Goal: Obtain resource: Download file/media

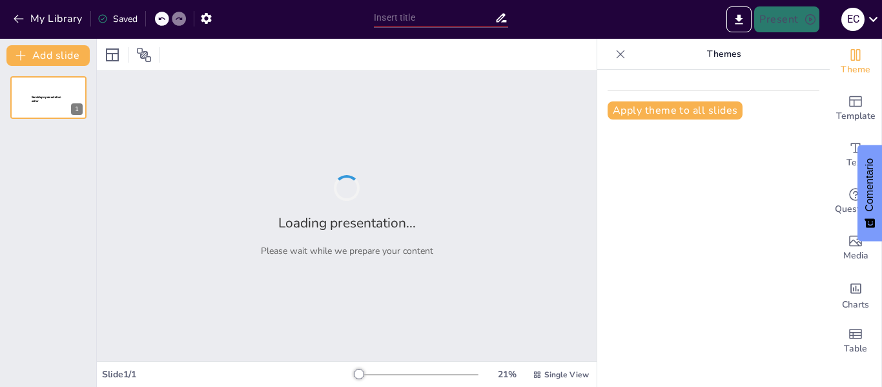
type input "Materiales y Métodos para la Estimulación Temprana: Estrategias Efectivas"
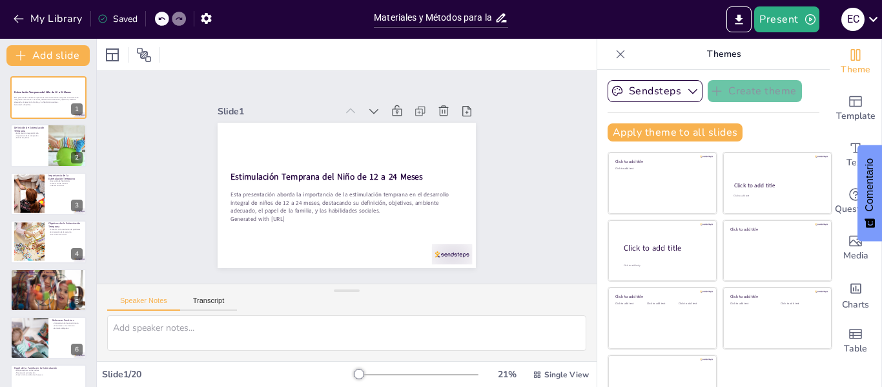
checkbox input "true"
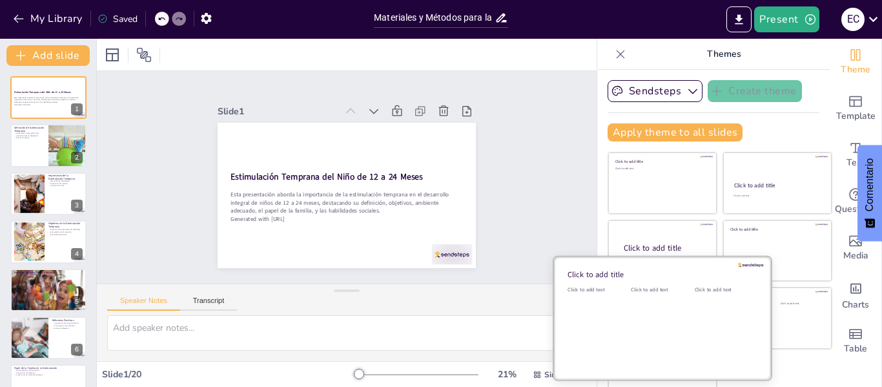
checkbox input "true"
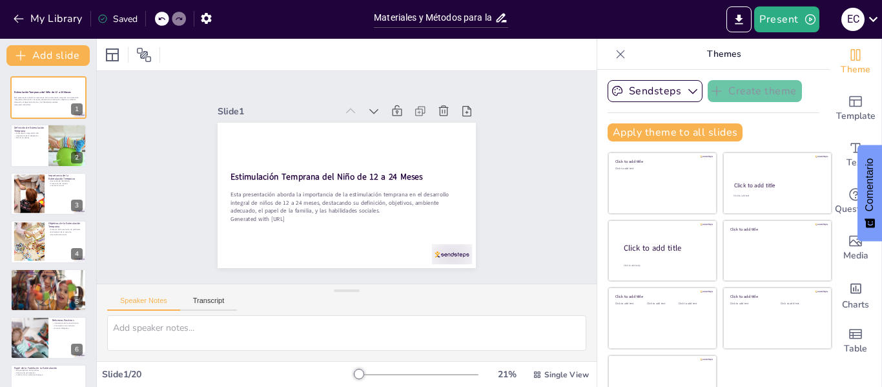
checkbox input "true"
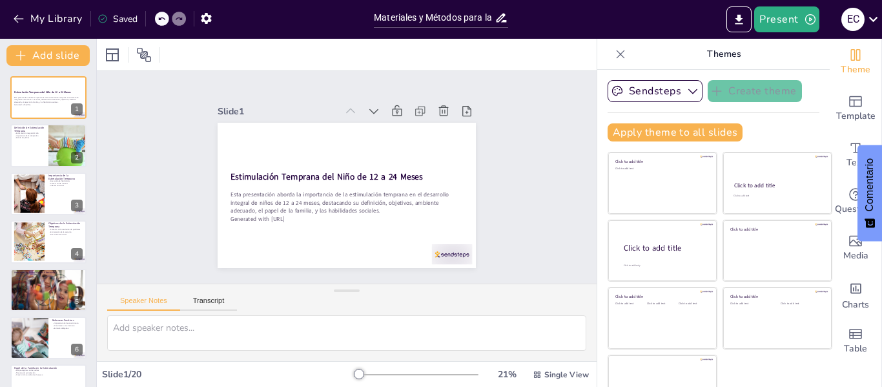
checkbox input "true"
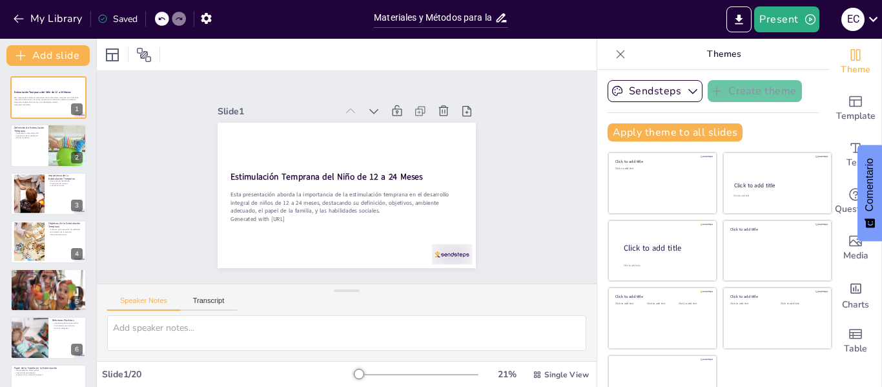
checkbox input "true"
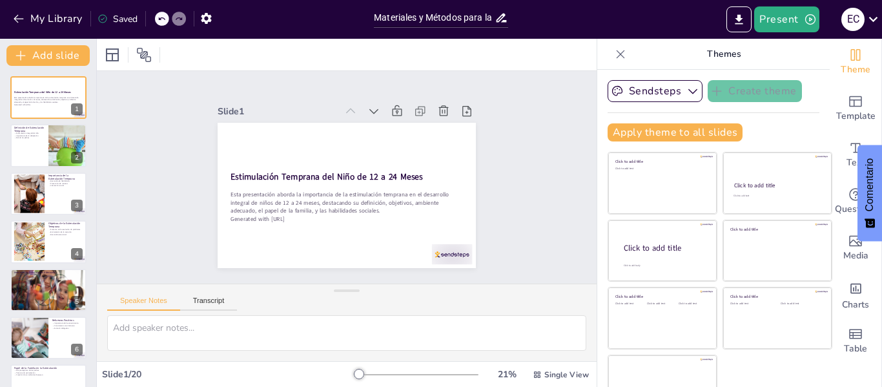
checkbox input "true"
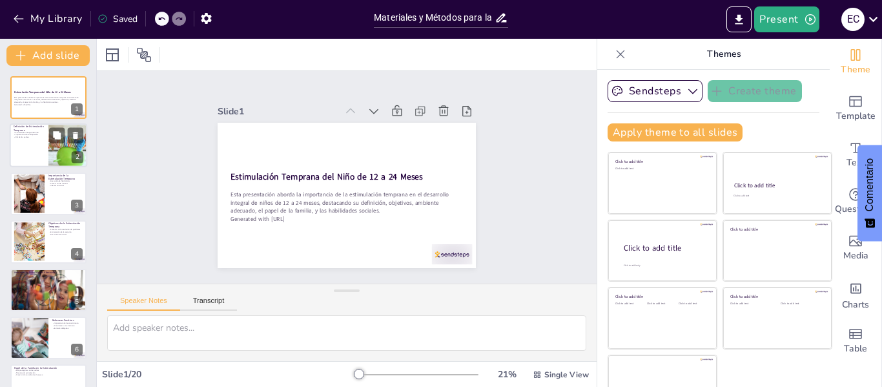
checkbox input "true"
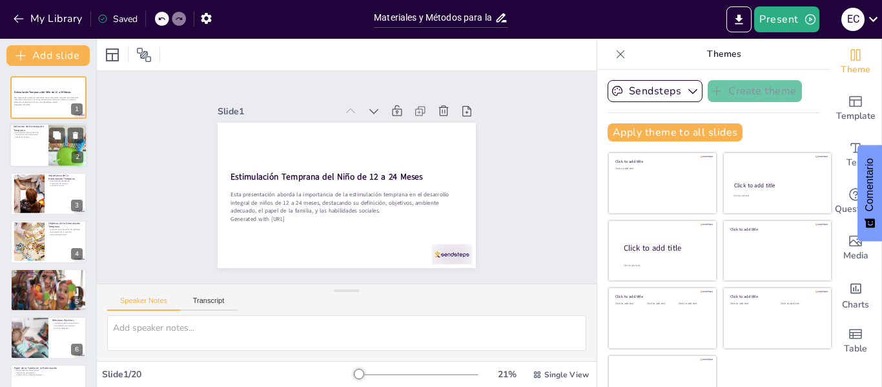
checkbox input "true"
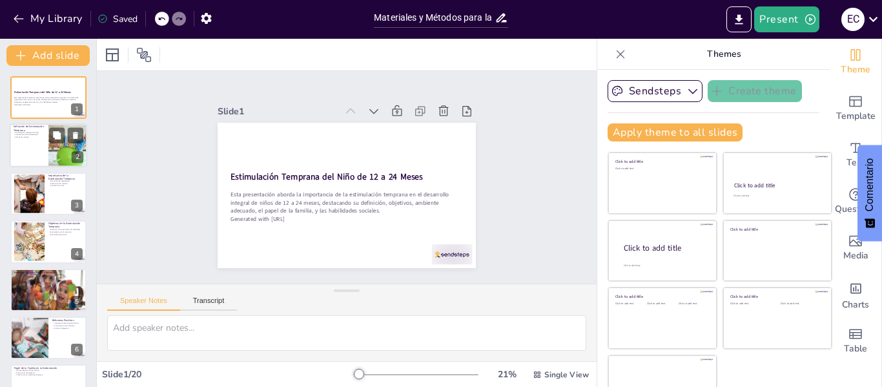
checkbox input "true"
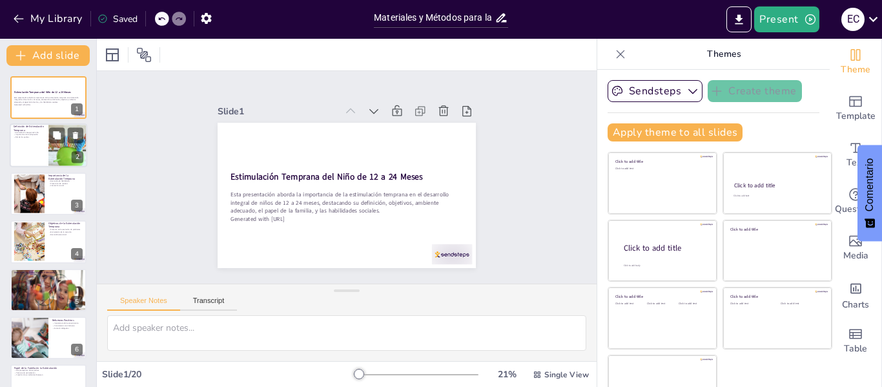
click at [26, 140] on div at bounding box center [49, 146] width 78 height 44
type textarea "La estimulación integral del niño es crucial en los primeros años de vida, ya q…"
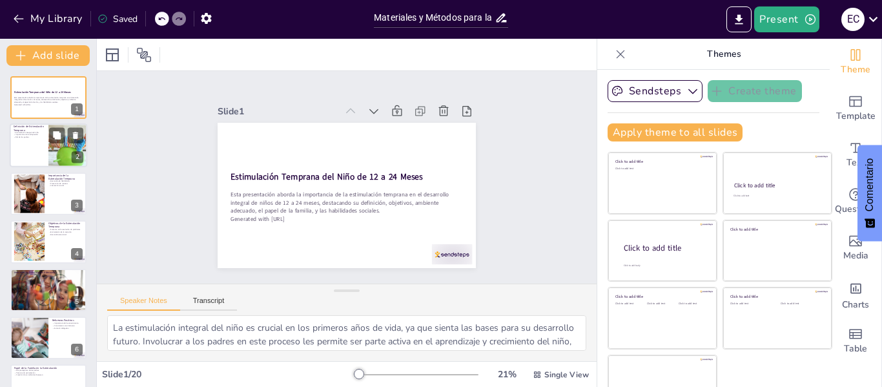
checkbox input "true"
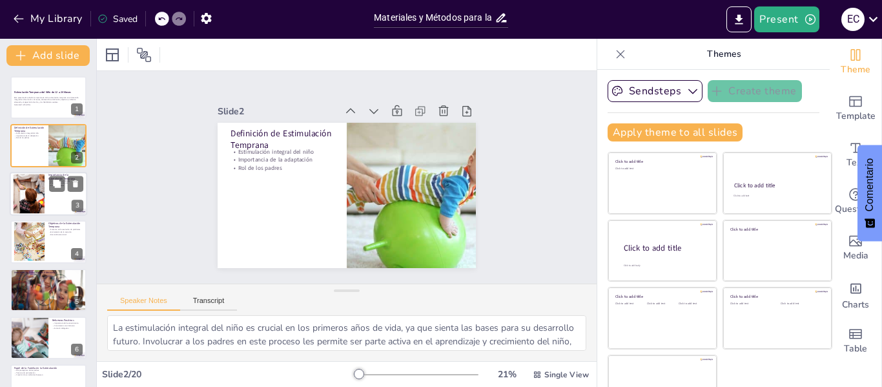
checkbox input "true"
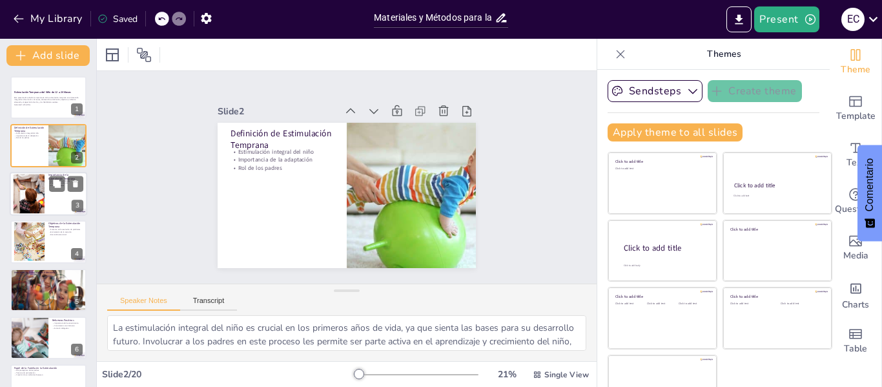
checkbox input "true"
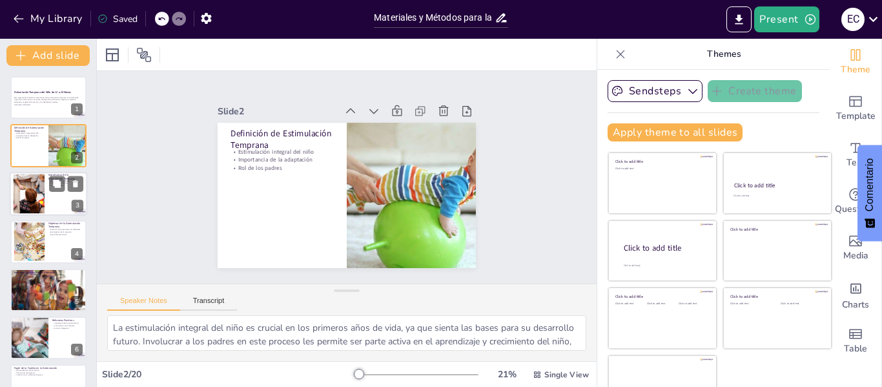
checkbox input "true"
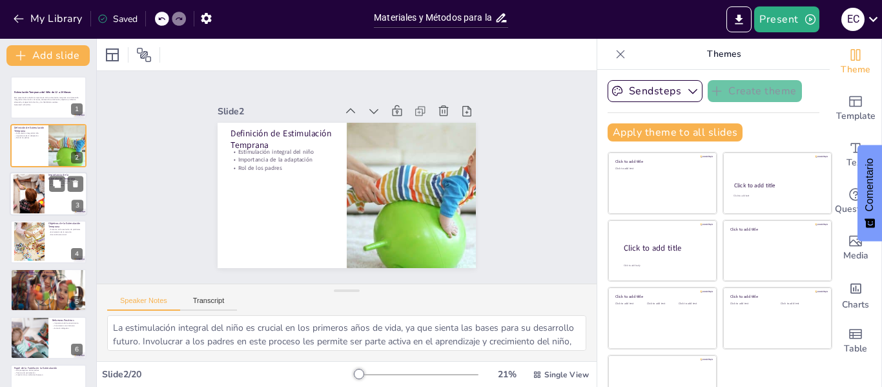
click at [35, 186] on div at bounding box center [28, 193] width 59 height 39
type textarea "El desarrollo de habilidades en la infancia es un proceso continuo que se ve be…"
checkbox input "true"
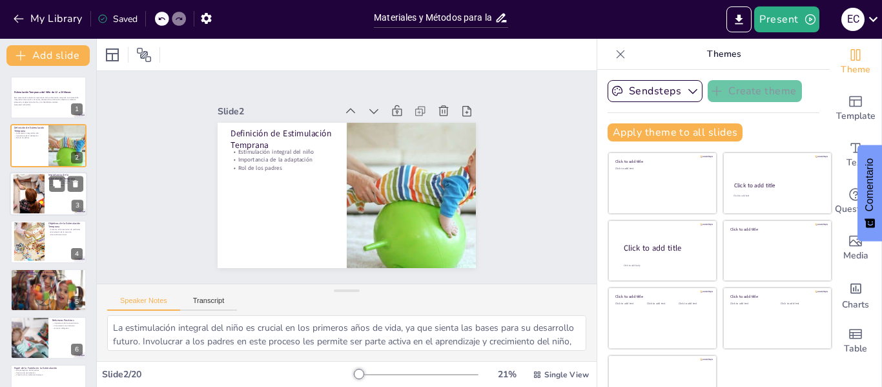
checkbox input "true"
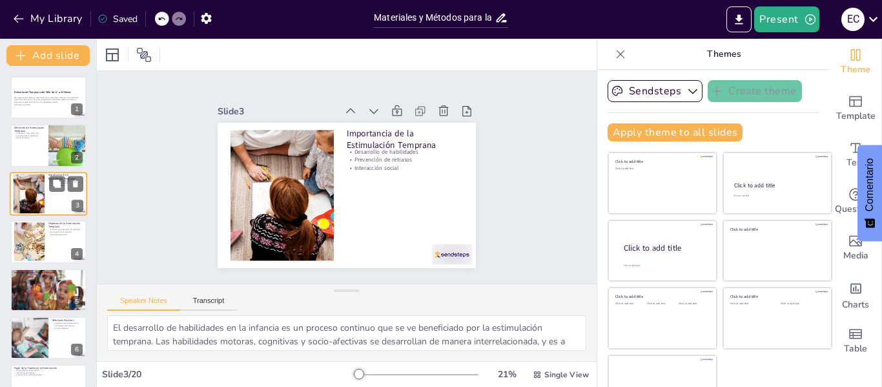
checkbox input "true"
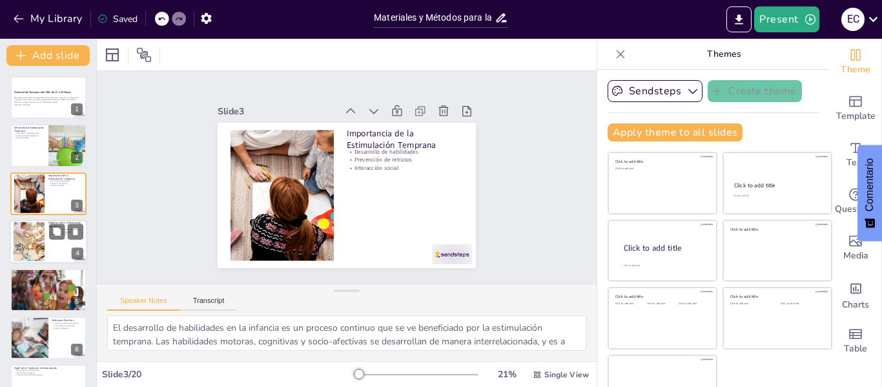
checkbox input "true"
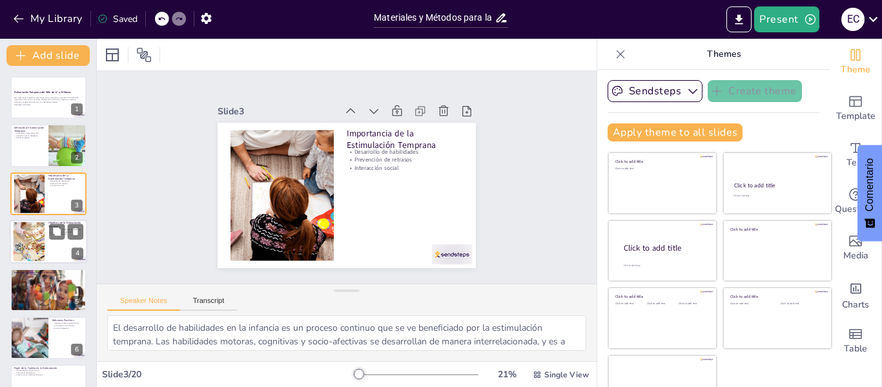
checkbox input "true"
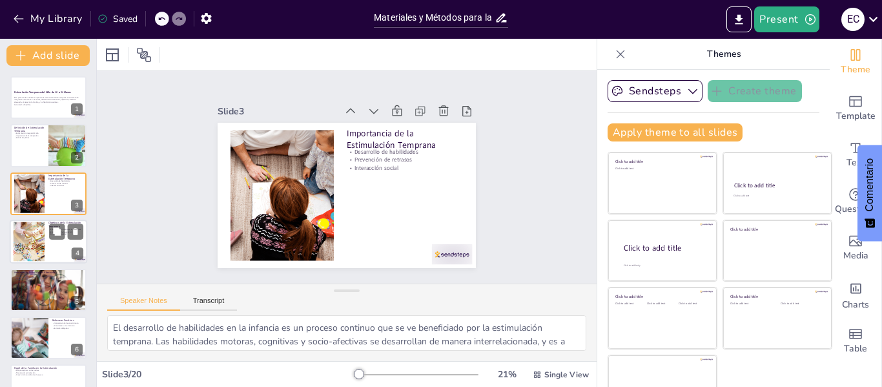
click at [45, 236] on div at bounding box center [49, 242] width 78 height 44
type textarea "Fomentar la resolución de problemas en los niños es un objetivo fundamental de …"
checkbox input "true"
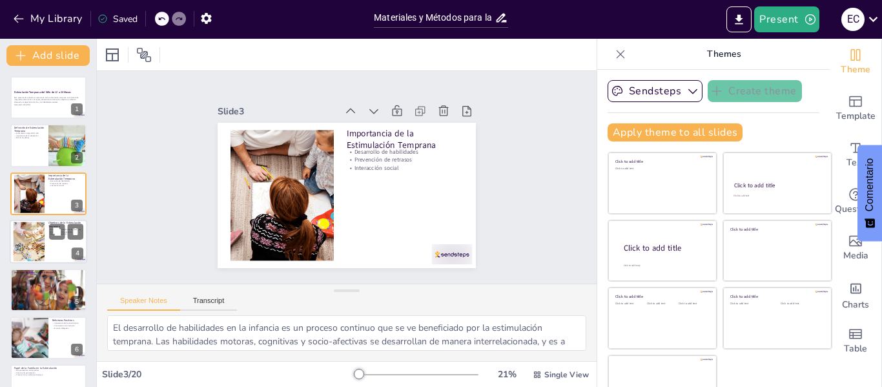
checkbox input "true"
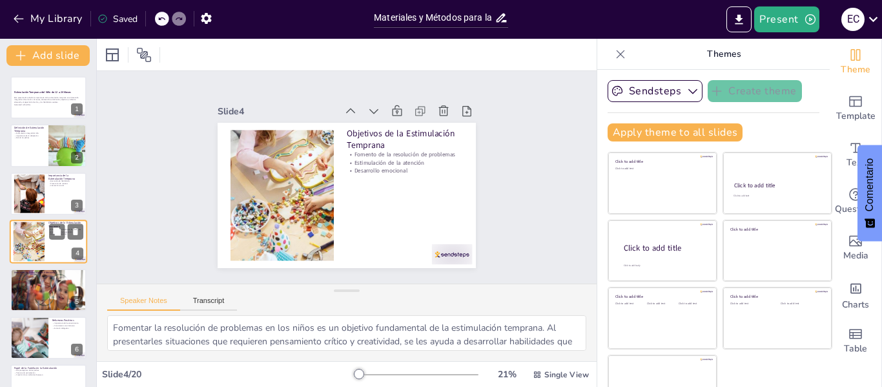
scroll to position [16, 0]
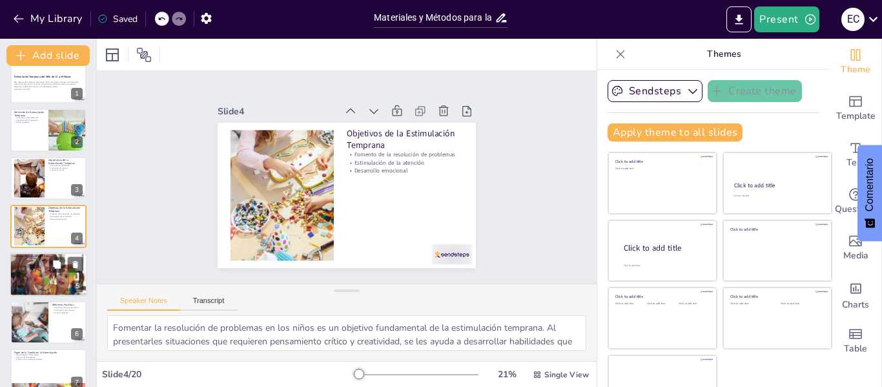
checkbox input "true"
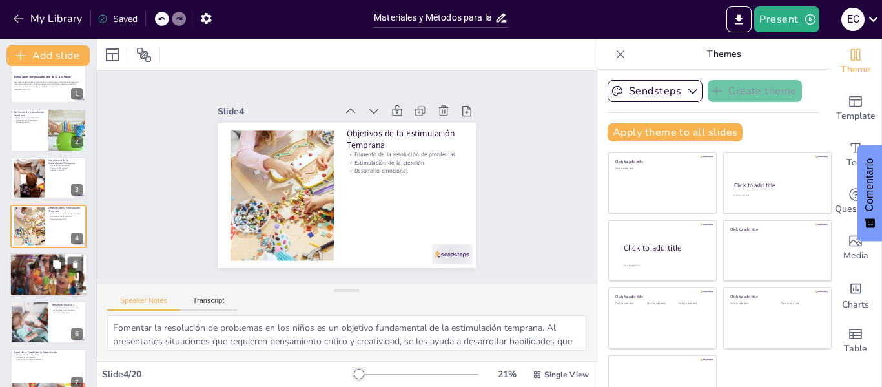
checkbox input "true"
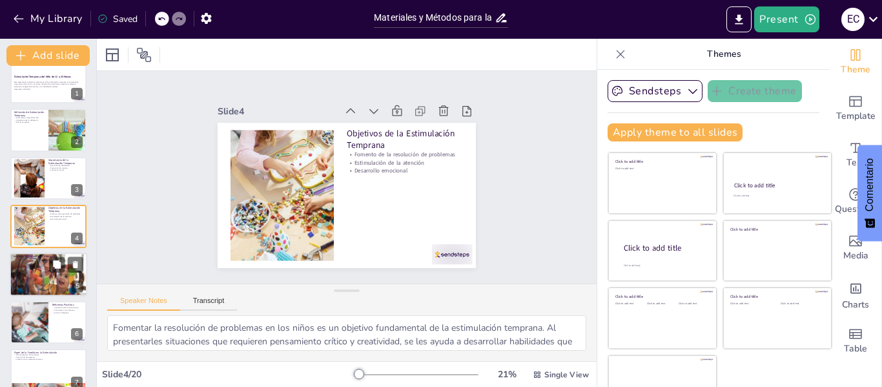
checkbox input "true"
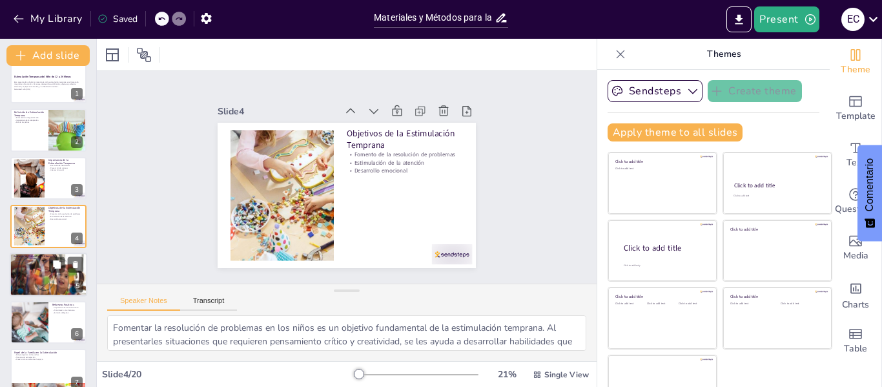
checkbox input "true"
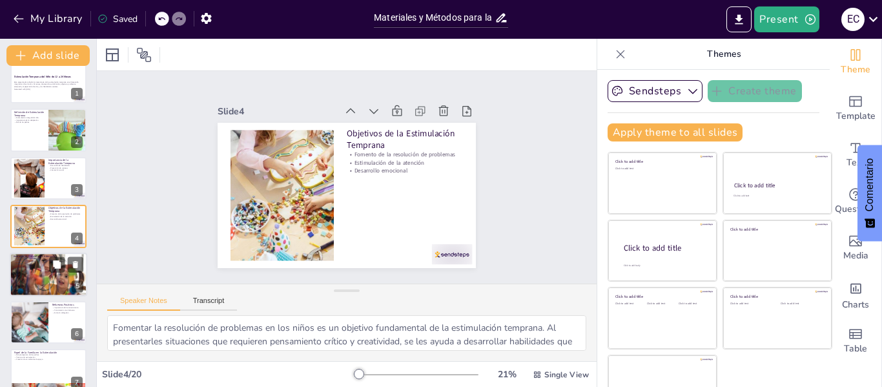
click at [45, 271] on div at bounding box center [49, 275] width 78 height 52
type textarea "La seguridad en el ambiente es primordial para la estimulación temprana. Un ent…"
checkbox input "true"
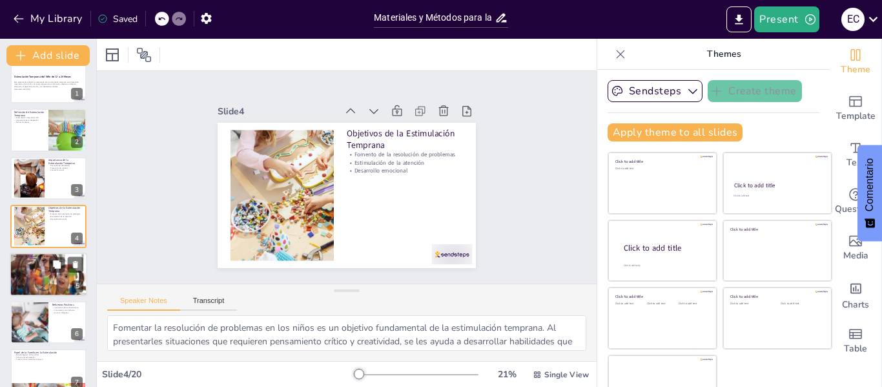
checkbox input "true"
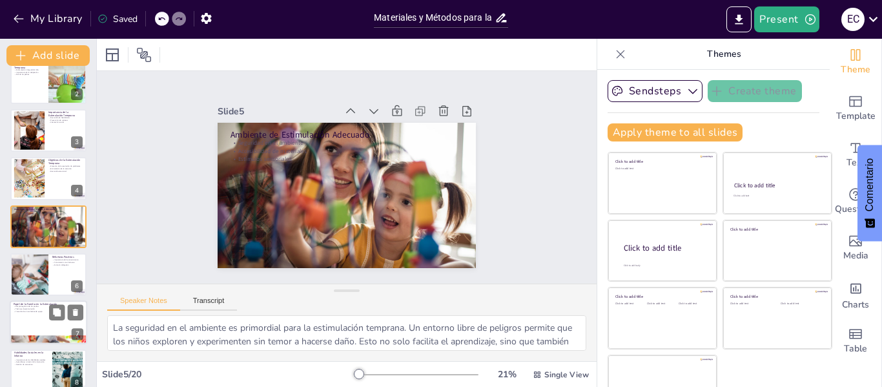
checkbox input "true"
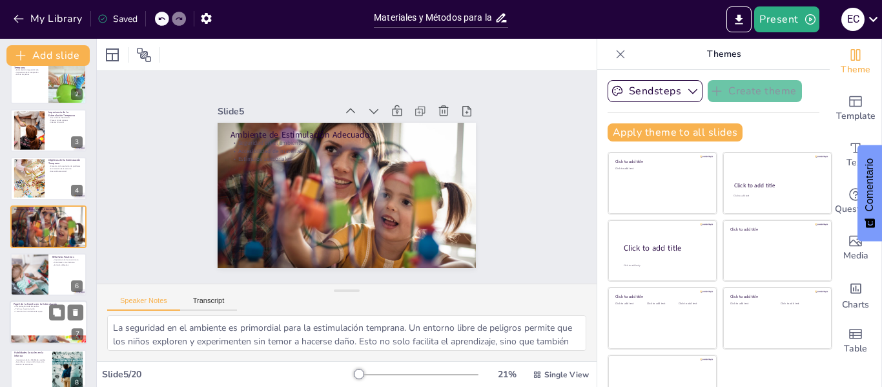
checkbox input "true"
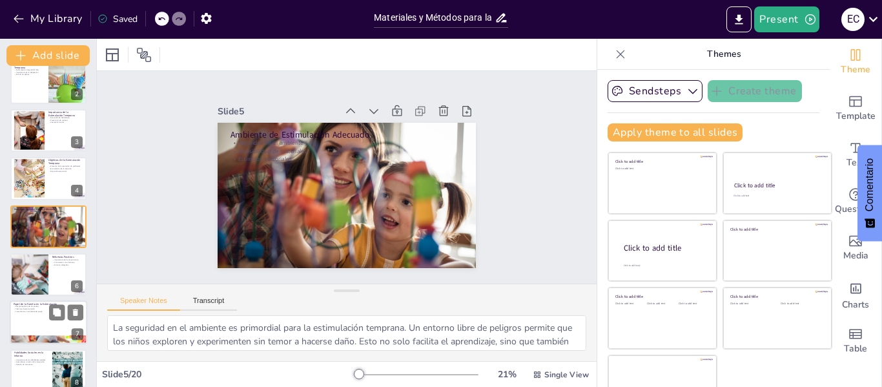
checkbox input "true"
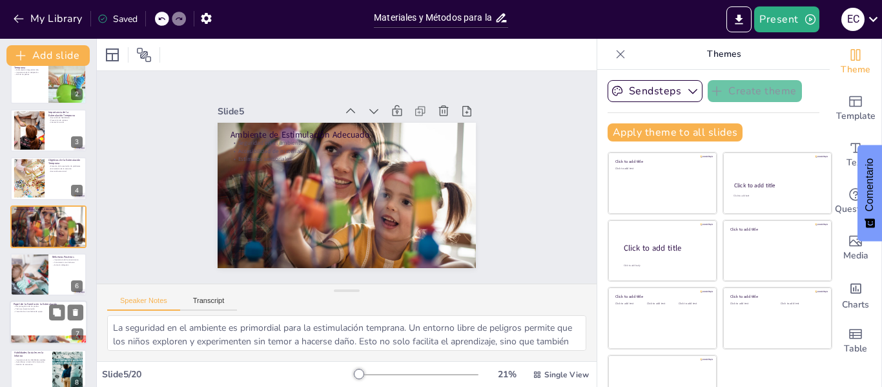
checkbox input "true"
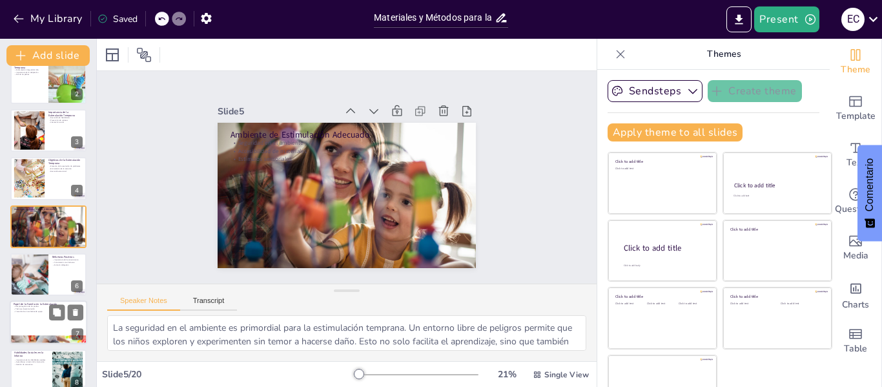
checkbox input "true"
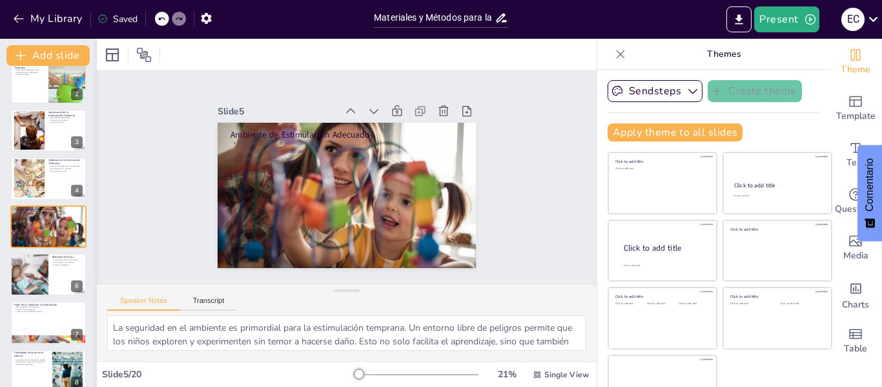
checkbox input "true"
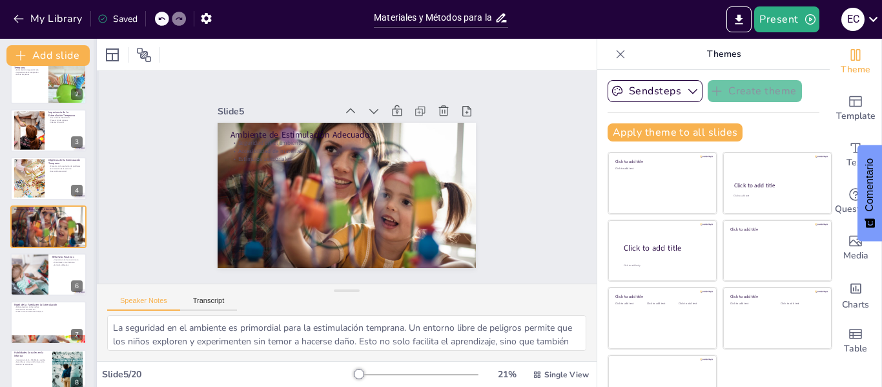
checkbox input "true"
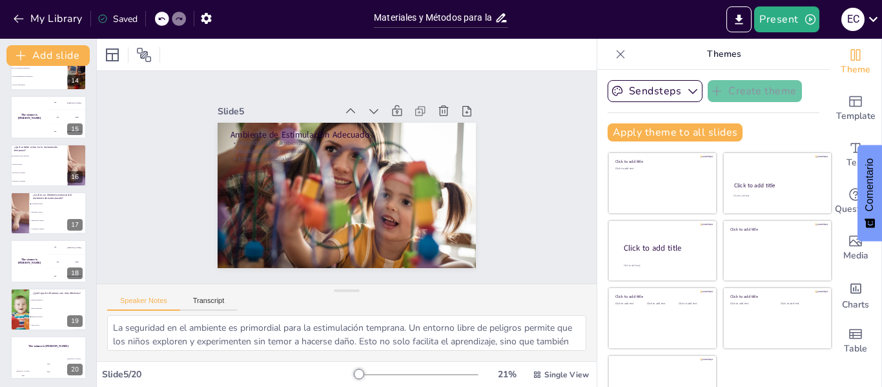
scroll to position [656, 0]
checkbox input "true"
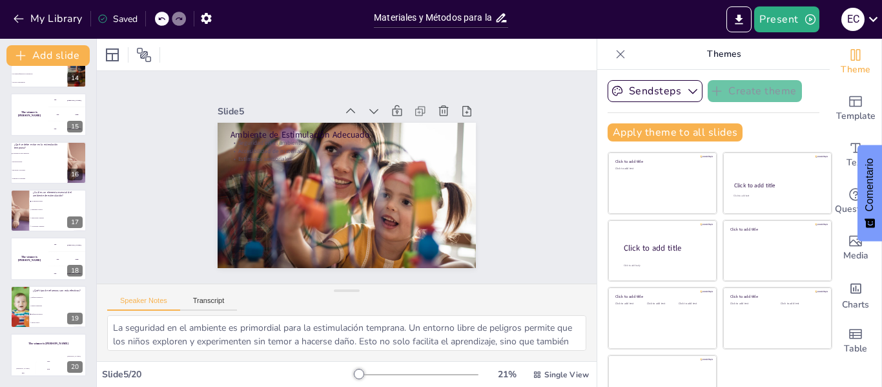
checkbox input "true"
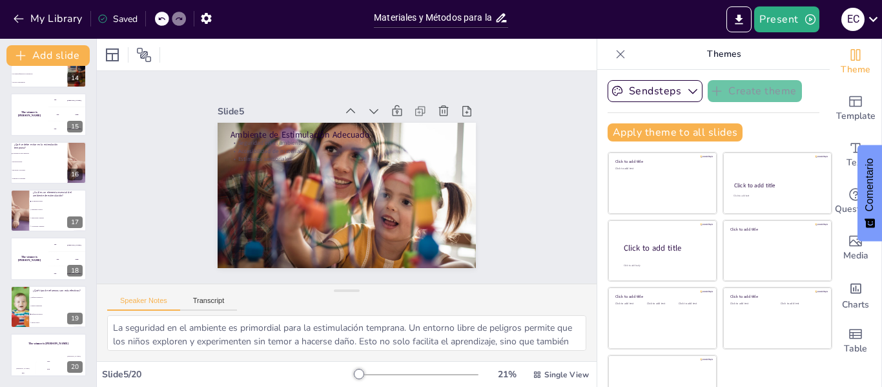
checkbox input "true"
click at [736, 19] on icon "Export to PowerPoint" at bounding box center [739, 20] width 14 height 14
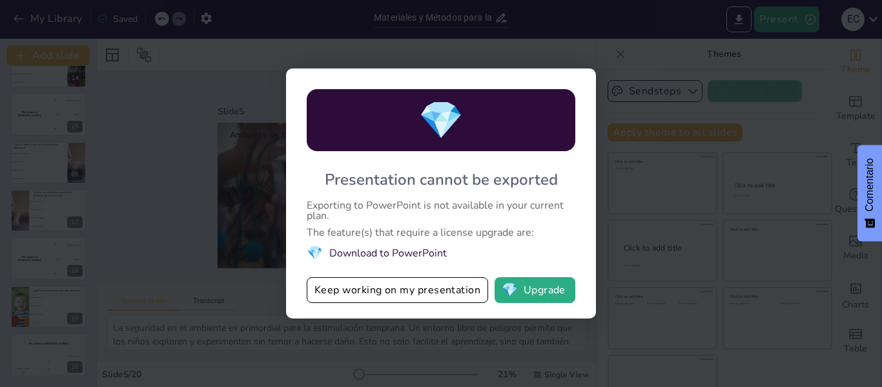
click at [343, 250] on li "💎 Download to PowerPoint" at bounding box center [441, 252] width 269 height 17
click at [533, 292] on button "💎 Upgrade" at bounding box center [535, 290] width 81 height 26
checkbox input "true"
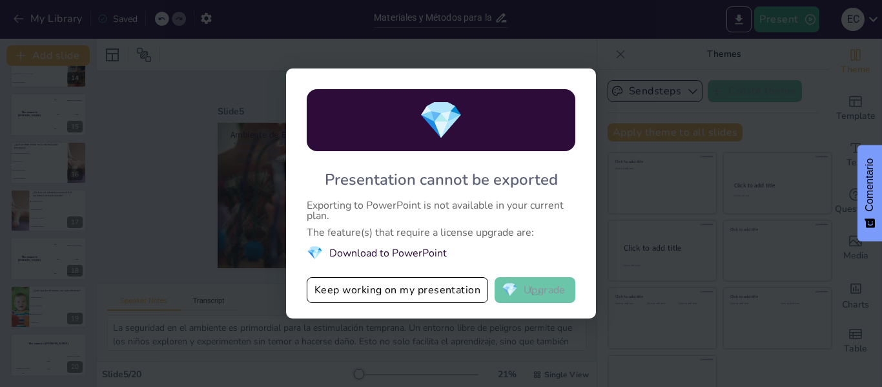
checkbox input "true"
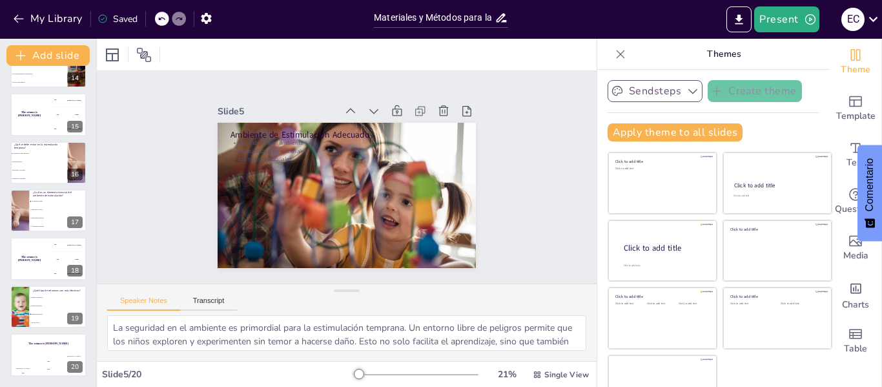
click at [687, 93] on icon "button" at bounding box center [693, 91] width 13 height 13
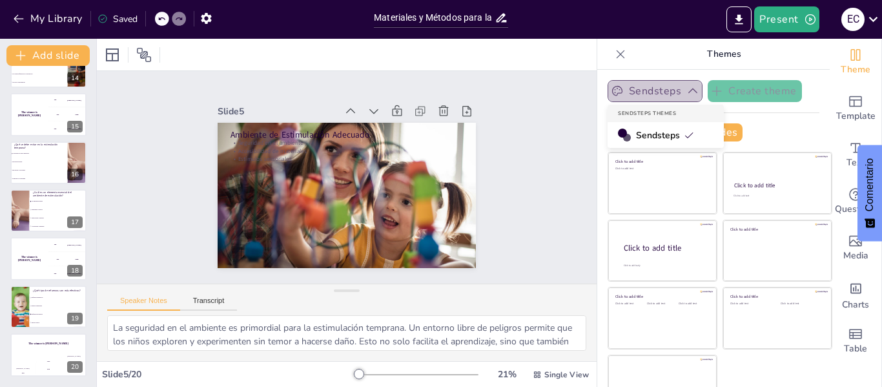
click at [687, 93] on icon "button" at bounding box center [693, 91] width 13 height 13
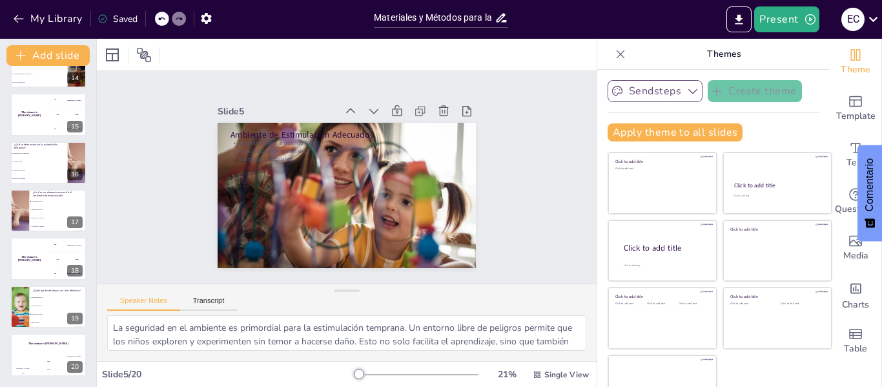
click at [617, 56] on icon at bounding box center [621, 54] width 8 height 8
checkbox input "true"
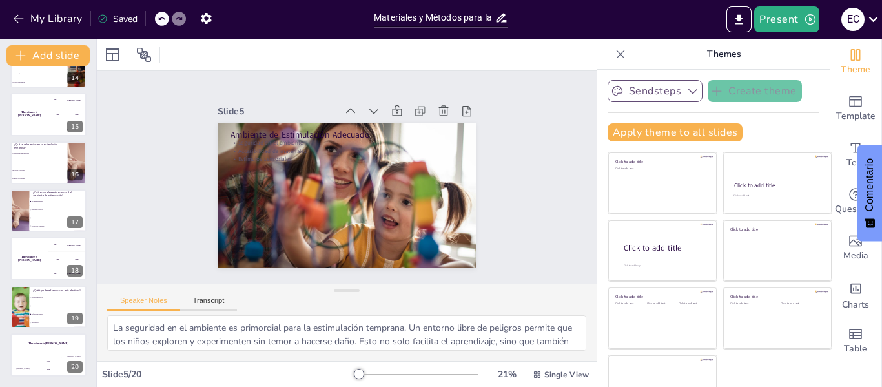
checkbox input "true"
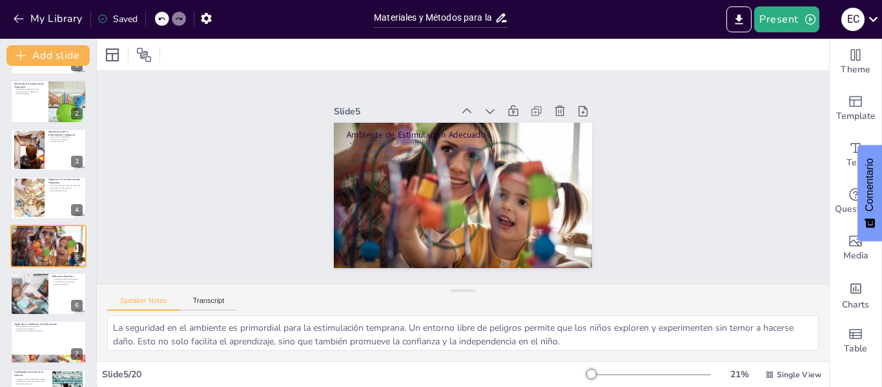
scroll to position [0, 0]
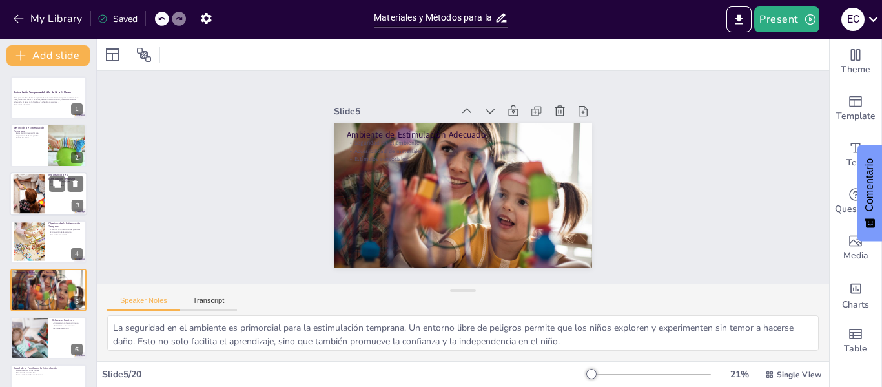
checkbox input "true"
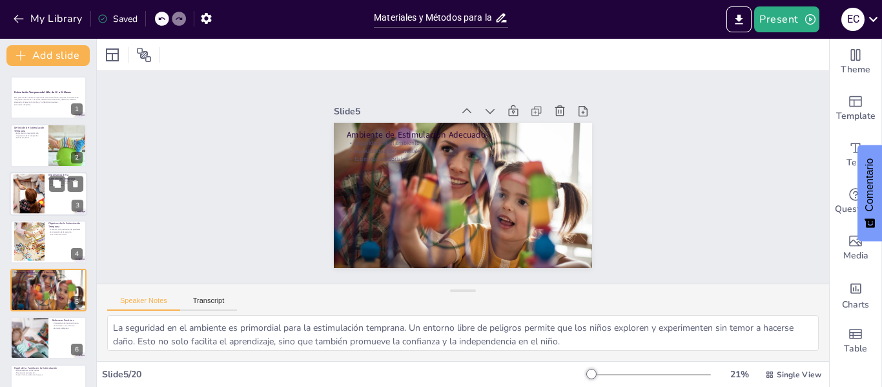
checkbox input "true"
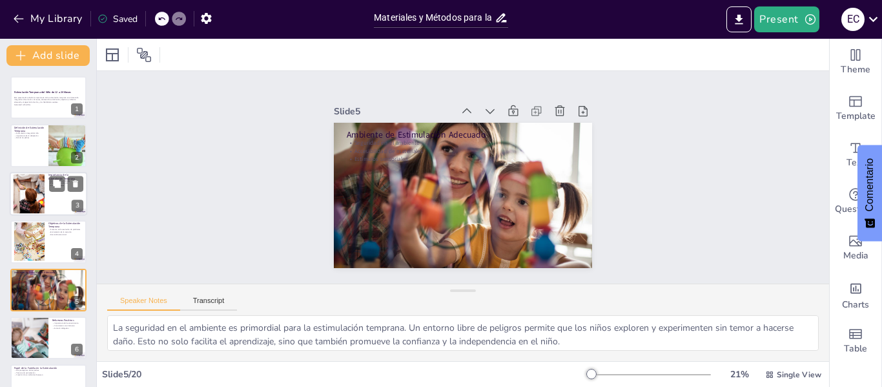
click at [37, 200] on div at bounding box center [28, 193] width 59 height 39
type textarea "El desarrollo de habilidades en la infancia es un proceso continuo que se ve be…"
checkbox input "true"
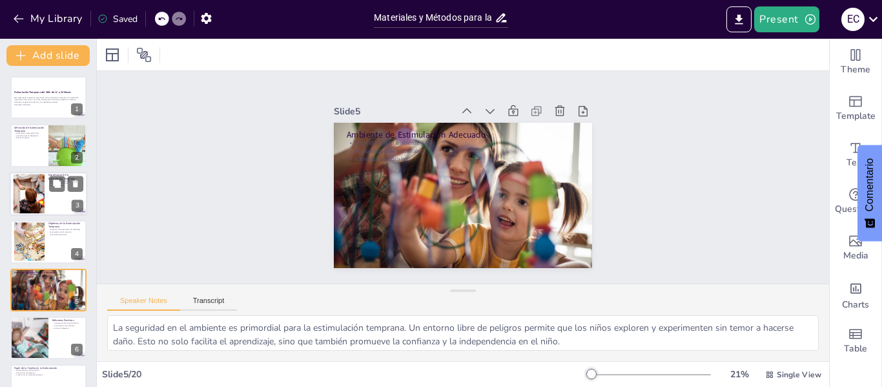
checkbox input "true"
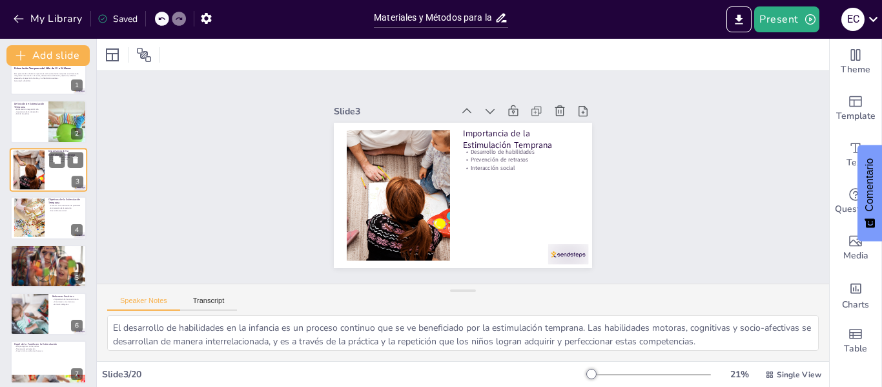
checkbox input "true"
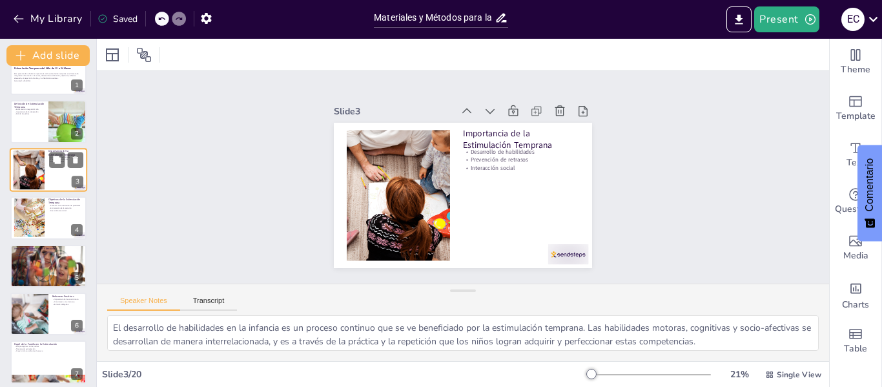
scroll to position [26, 0]
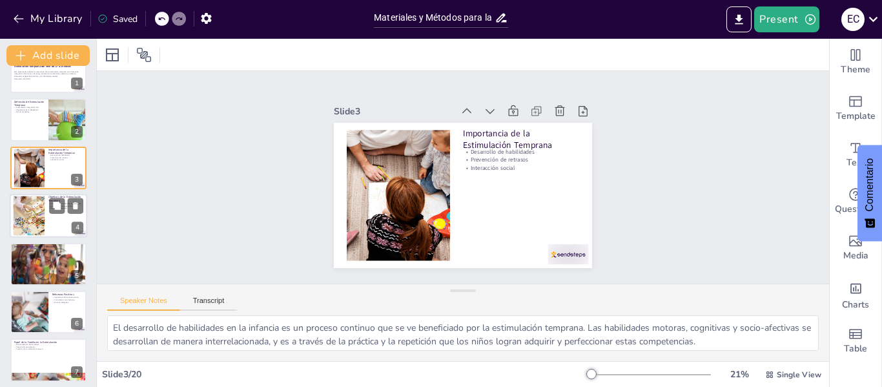
click at [41, 204] on div at bounding box center [28, 215] width 59 height 39
type textarea "Fomentar la resolución de problemas en los niños es un objetivo fundamental de …"
checkbox input "true"
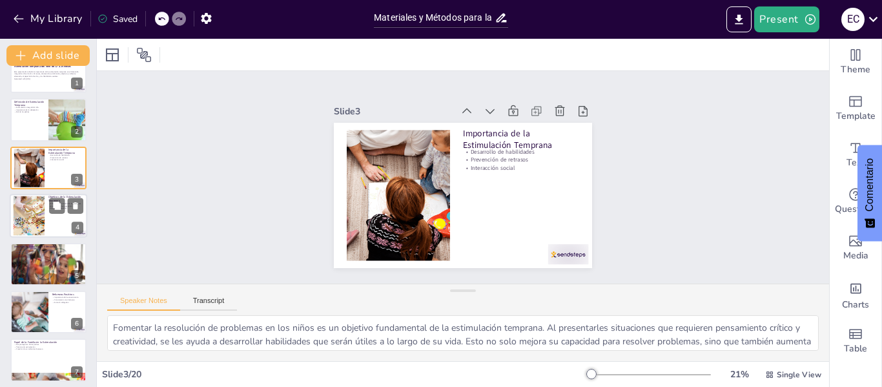
scroll to position [16, 0]
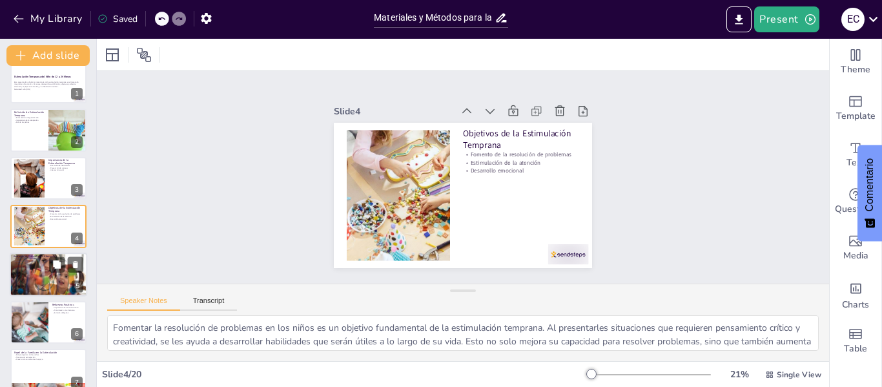
click at [40, 265] on div at bounding box center [49, 275] width 78 height 52
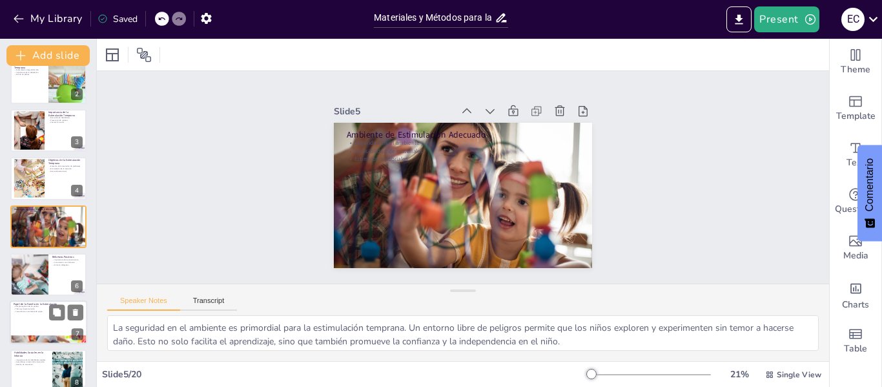
click at [38, 316] on div at bounding box center [49, 323] width 78 height 44
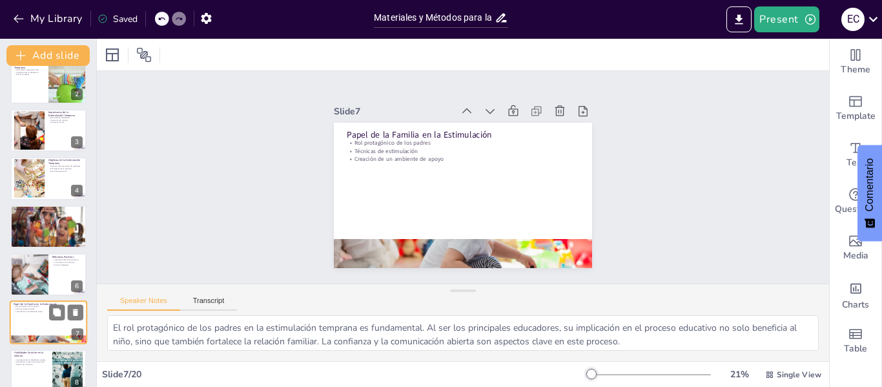
scroll to position [160, 0]
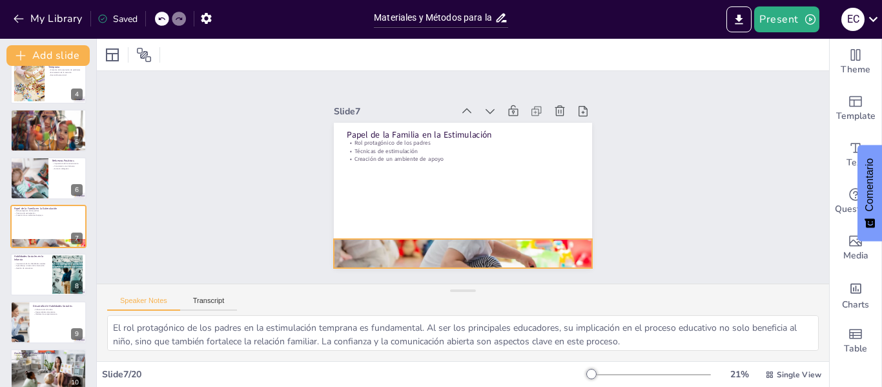
click at [422, 249] on div at bounding box center [432, 247] width 306 height 262
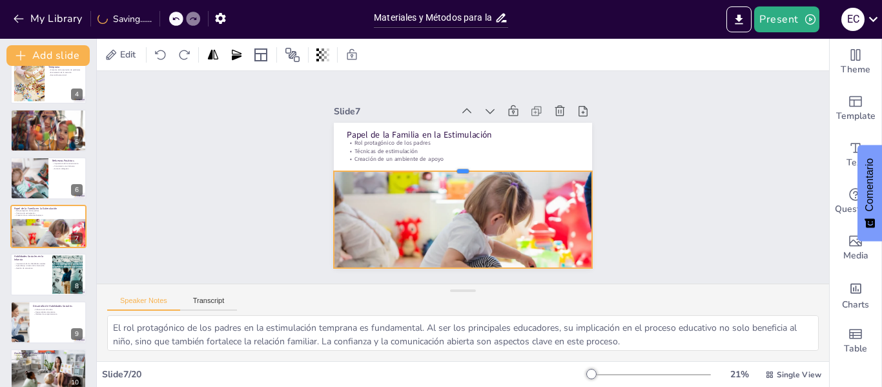
drag, startPoint x: 452, startPoint y: 233, endPoint x: 449, endPoint y: 165, distance: 67.9
click at [449, 165] on div at bounding box center [469, 168] width 215 height 160
click at [33, 270] on div "Importancia de las habilidades sociales Aprendizaje a través de la interacción …" at bounding box center [31, 265] width 35 height 9
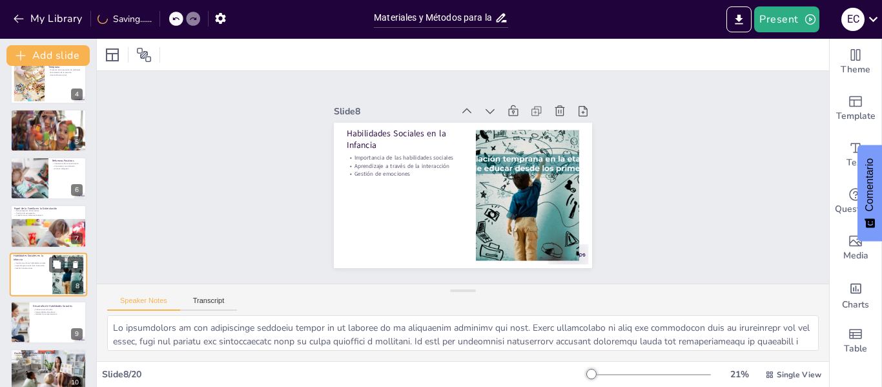
scroll to position [207, 0]
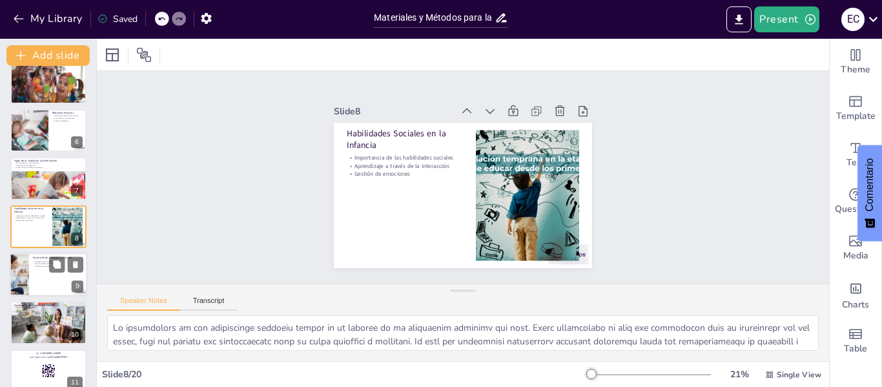
click at [37, 283] on div at bounding box center [49, 275] width 78 height 44
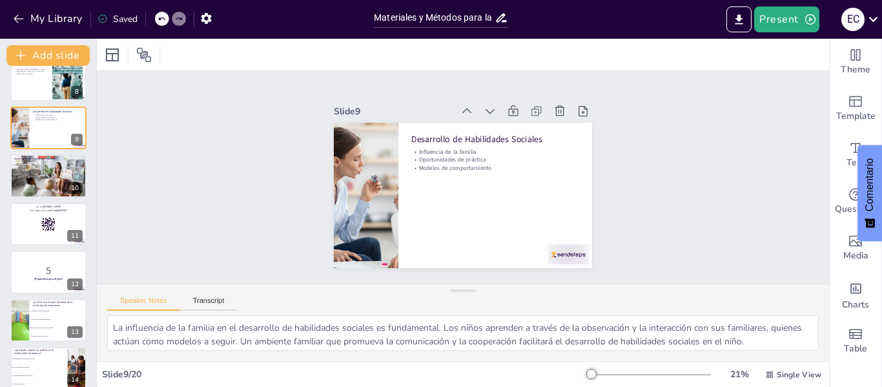
scroll to position [359, 0]
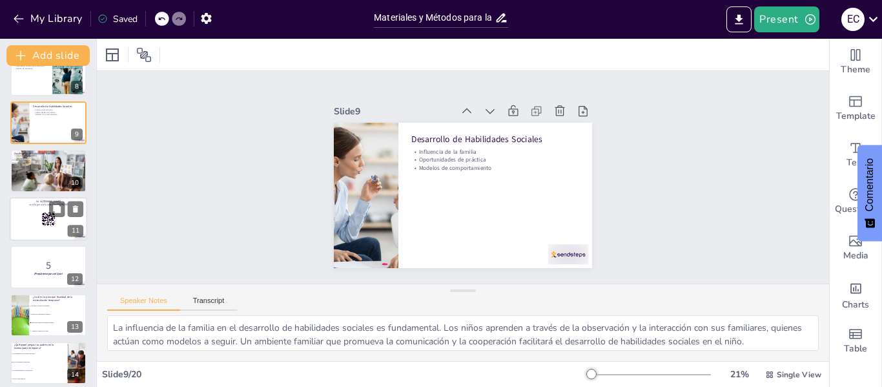
click at [30, 212] on div at bounding box center [49, 219] width 78 height 44
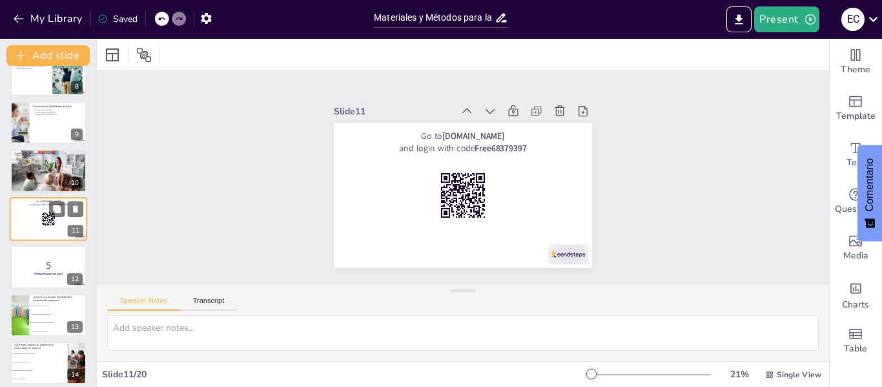
scroll to position [351, 0]
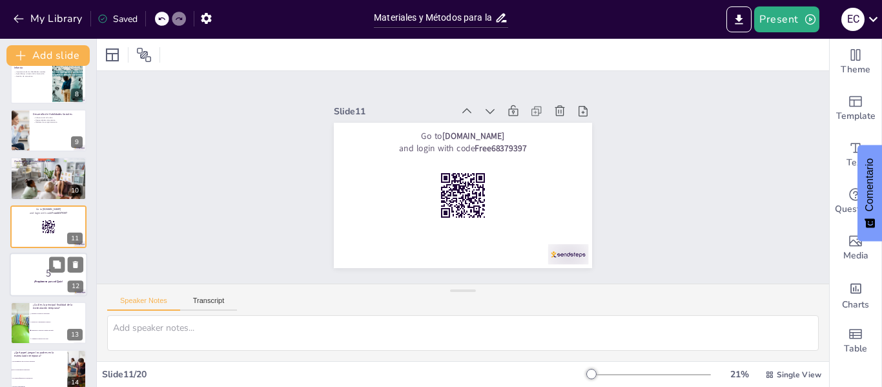
click at [44, 267] on p "5" at bounding box center [49, 273] width 70 height 14
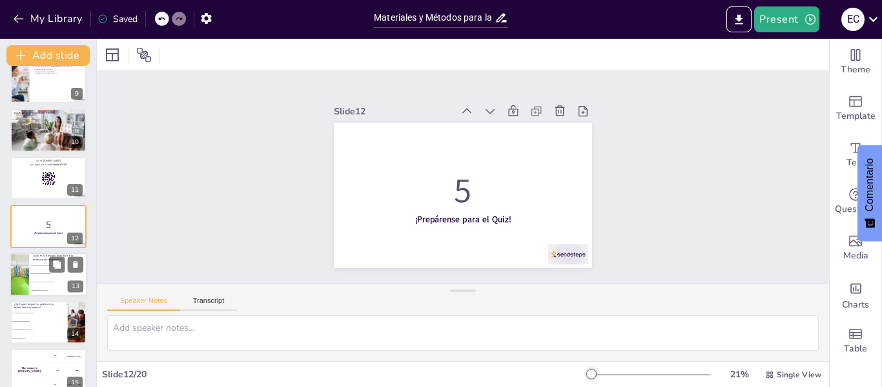
click at [39, 276] on li "Promover el aprendizaje cognitivo" at bounding box center [58, 273] width 58 height 8
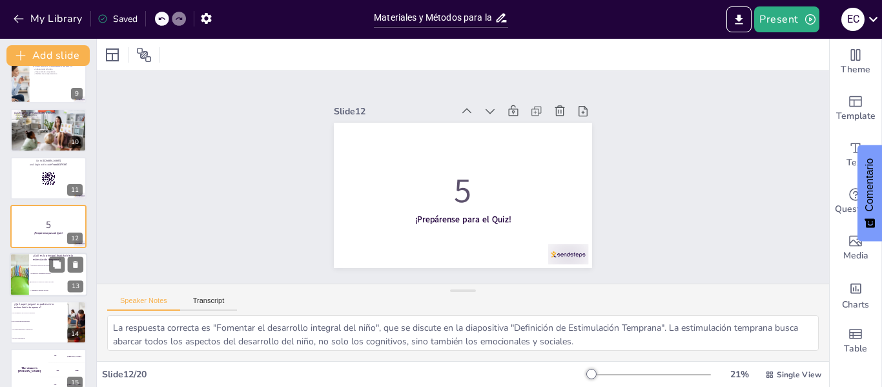
scroll to position [448, 0]
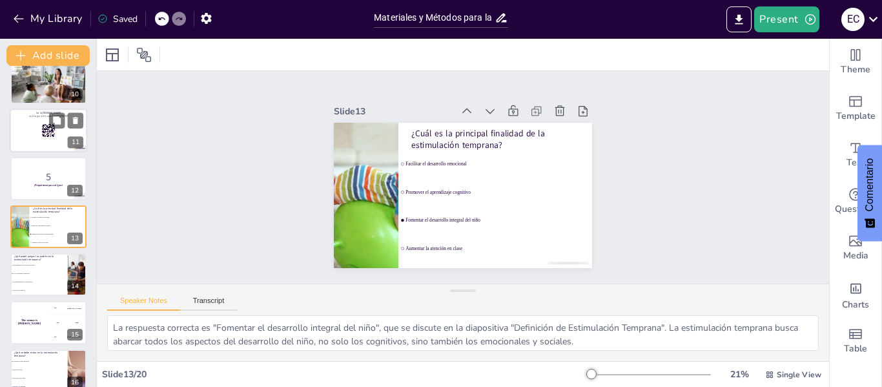
click at [30, 141] on div at bounding box center [49, 131] width 78 height 44
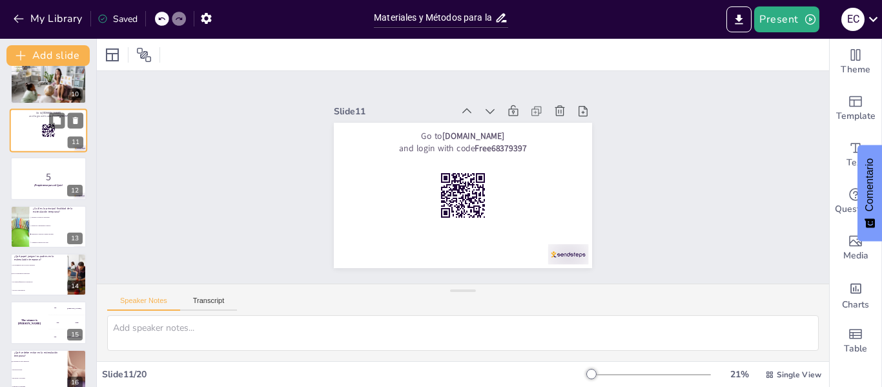
scroll to position [351, 0]
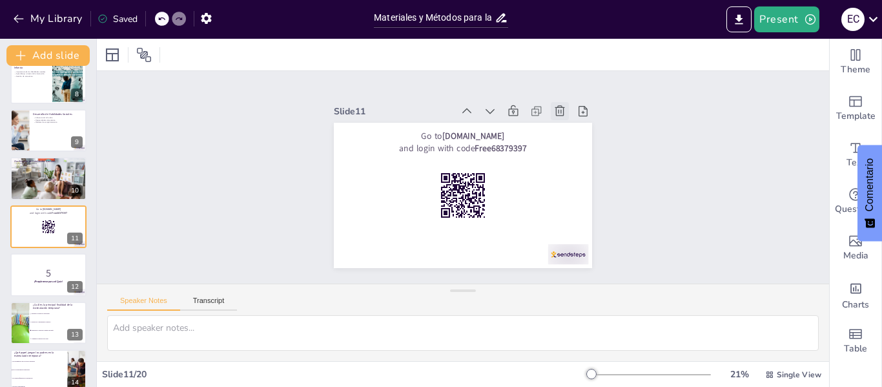
click at [371, 110] on icon at bounding box center [363, 115] width 17 height 17
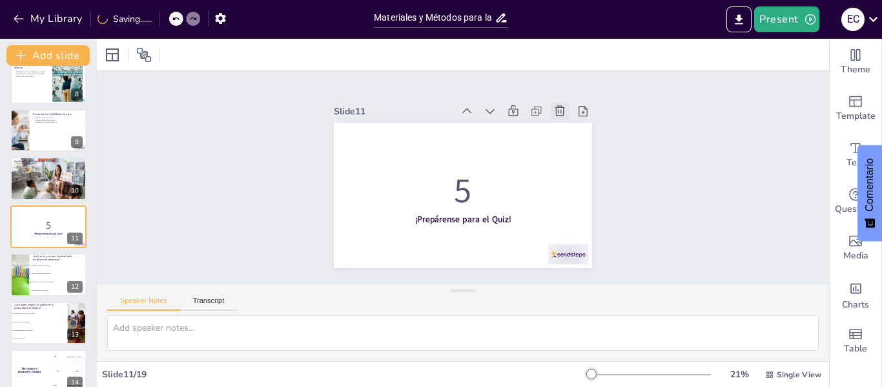
click at [571, 160] on icon at bounding box center [579, 168] width 17 height 17
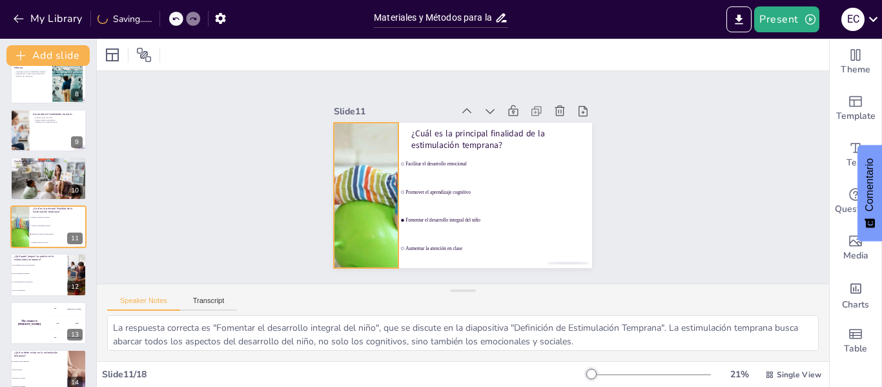
click at [383, 187] on div at bounding box center [367, 154] width 302 height 241
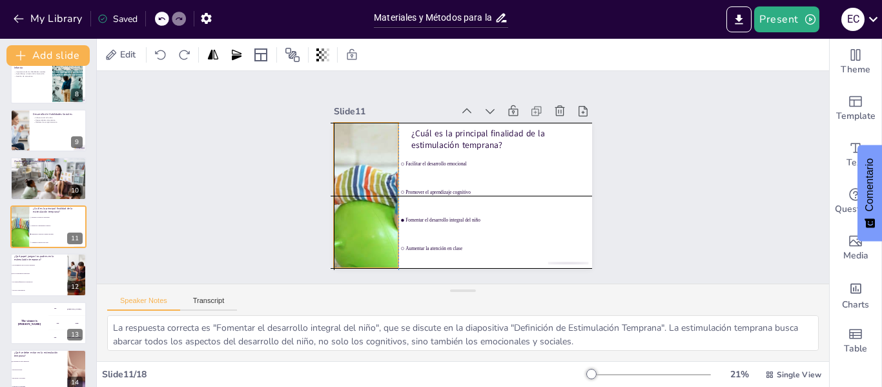
click at [383, 190] on div at bounding box center [365, 164] width 298 height 220
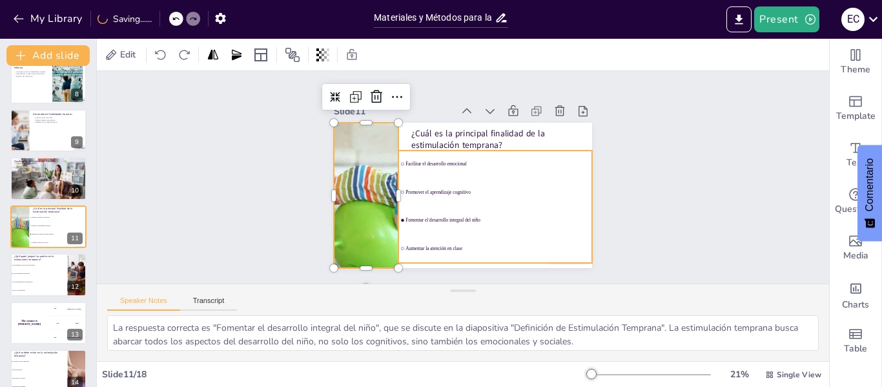
click at [477, 188] on div "Slide 1 Estimulación Temprana del Niño de 12 a 24 Meses Esta presentación abord…" at bounding box center [463, 177] width 341 height 374
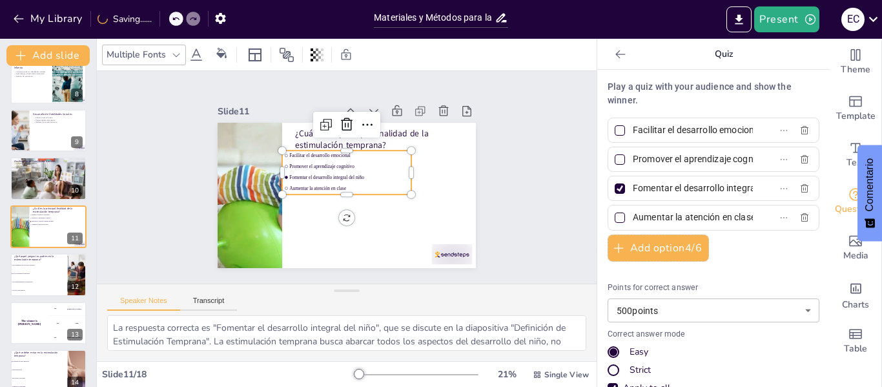
click at [517, 171] on div "Slide 1 Estimulación Temprana del Niño de 12 a 24 Meses Esta presentación abord…" at bounding box center [347, 178] width 466 height 530
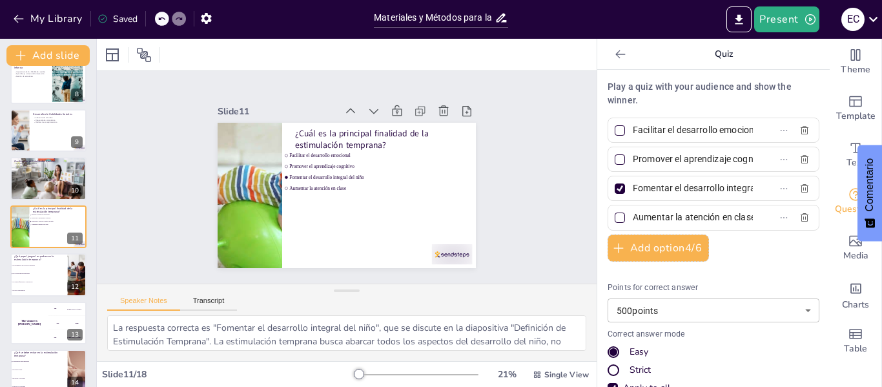
click at [615, 191] on div at bounding box center [620, 188] width 10 height 10
click at [633, 191] on input "Fomentar el desarrollo integral del niño" at bounding box center [693, 188] width 120 height 19
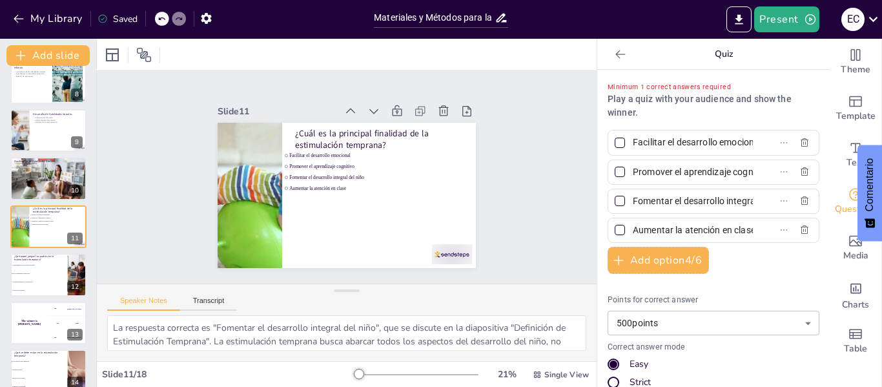
scroll to position [0, 52]
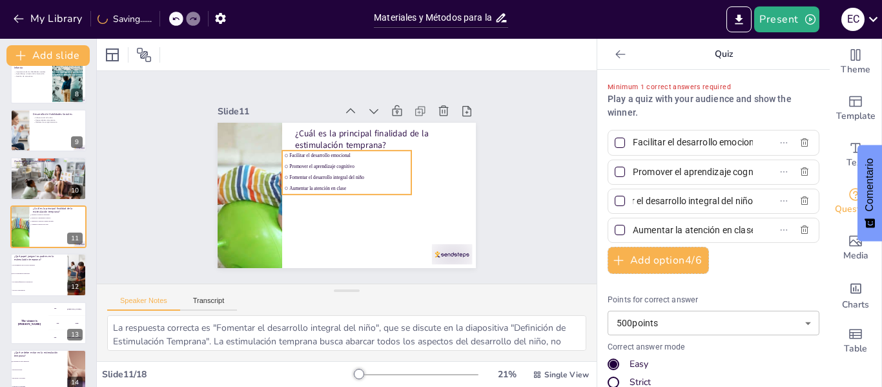
click at [355, 174] on span "Fomentar el desarrollo integral del niño" at bounding box center [349, 179] width 107 height 65
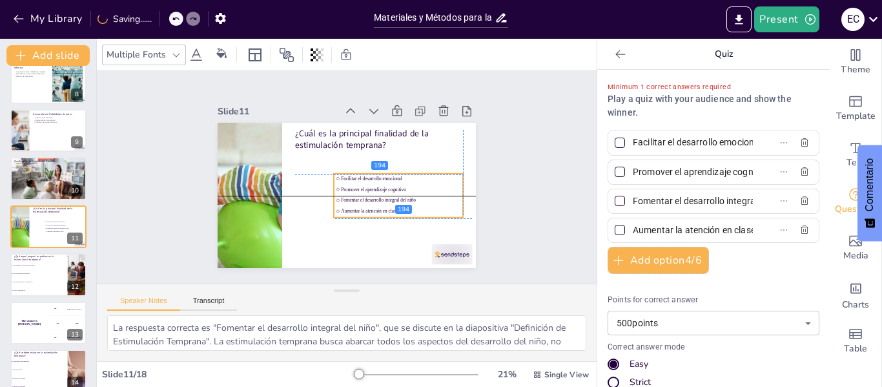
drag, startPoint x: 363, startPoint y: 160, endPoint x: 416, endPoint y: 180, distance: 56.8
click at [416, 180] on li "Promover el aprendizaje cognitivo" at bounding box center [377, 221] width 103 height 94
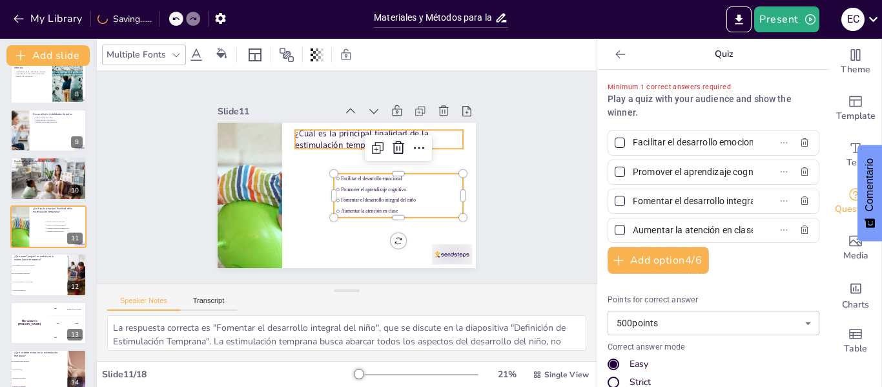
click at [308, 180] on p "¿Cuál es la principal finalidad de la estimulación temprana?" at bounding box center [332, 225] width 163 height 90
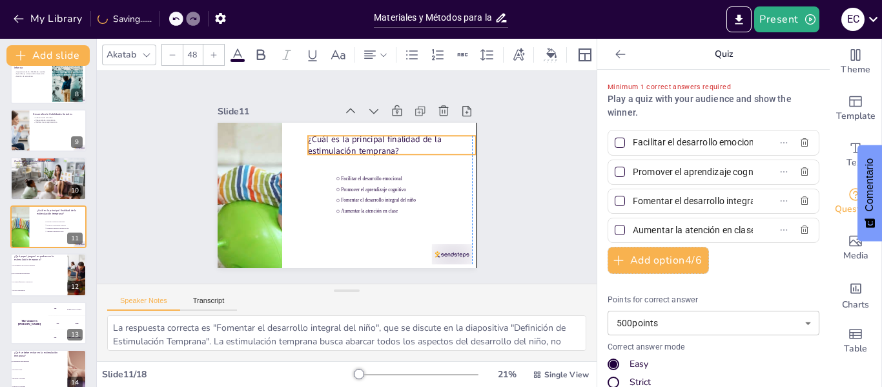
drag, startPoint x: 308, startPoint y: 134, endPoint x: 316, endPoint y: 140, distance: 9.7
click at [320, 140] on p "¿Cuál es la principal finalidad de la estimulación temprana?" at bounding box center [401, 166] width 163 height 90
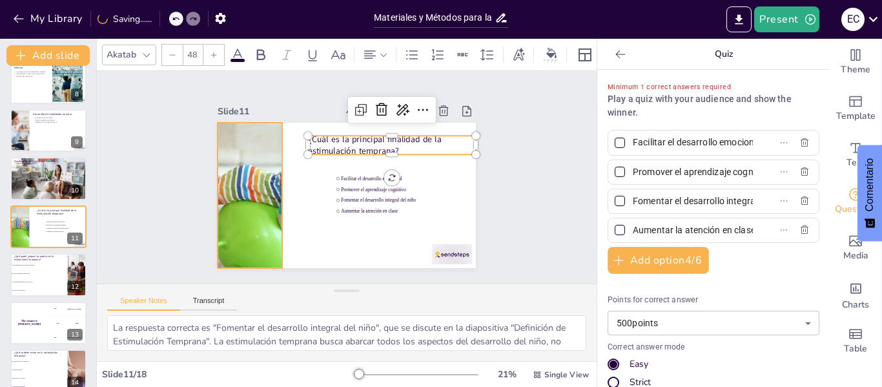
click at [230, 175] on div at bounding box center [249, 164] width 298 height 220
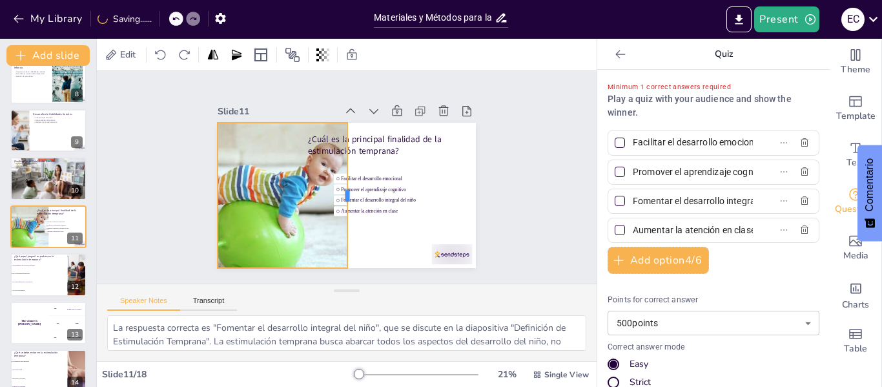
drag, startPoint x: 274, startPoint y: 188, endPoint x: 339, endPoint y: 189, distance: 65.2
click at [339, 189] on div at bounding box center [341, 195] width 94 height 123
click at [240, 184] on div "Slide 1 Estimulación Temprana del Niño de 12 a 24 Meses Esta presentación abord…" at bounding box center [346, 177] width 212 height 500
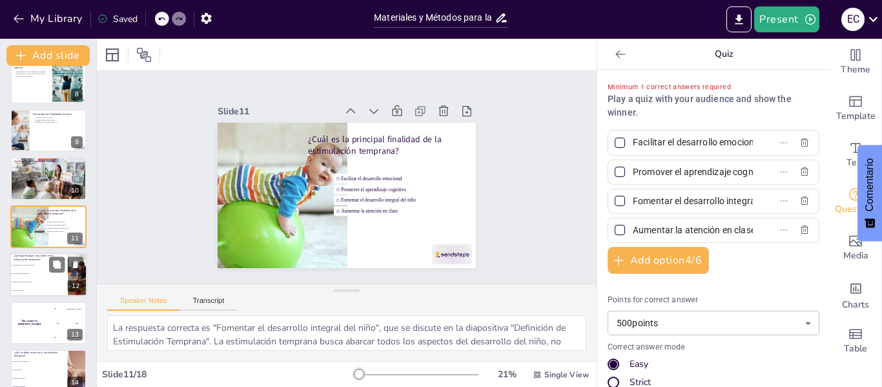
click at [47, 267] on li "Son secundarios en el proceso educativo" at bounding box center [39, 265] width 58 height 8
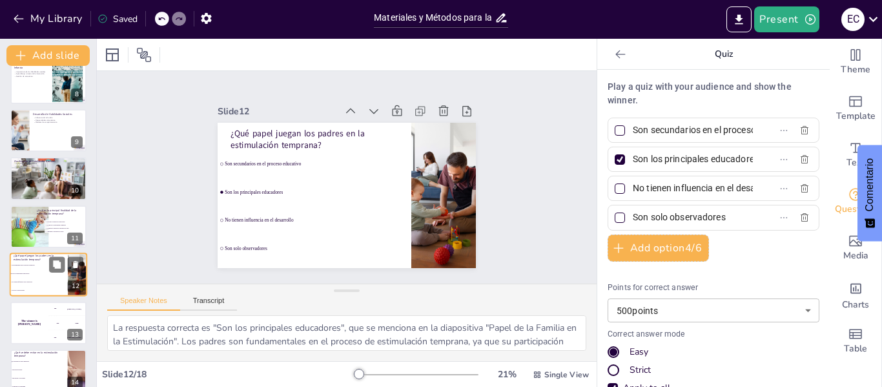
scroll to position [400, 0]
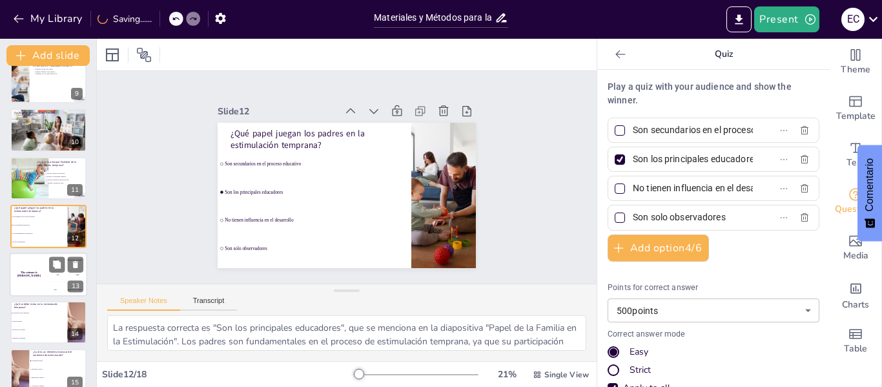
click at [32, 279] on div "The winner is [PERSON_NAME]" at bounding box center [29, 275] width 39 height 44
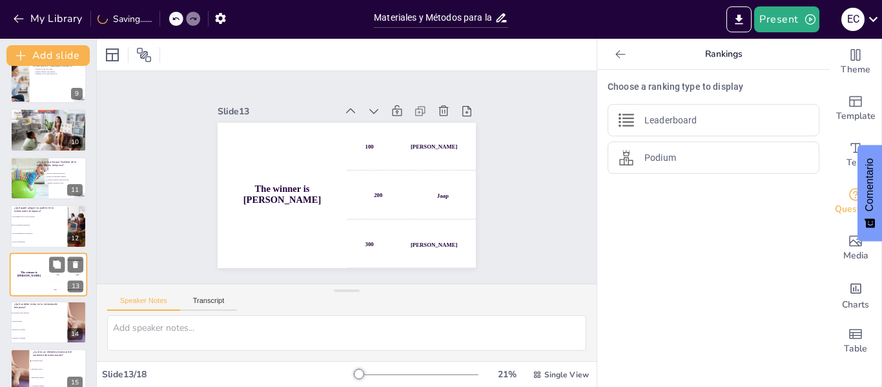
scroll to position [448, 0]
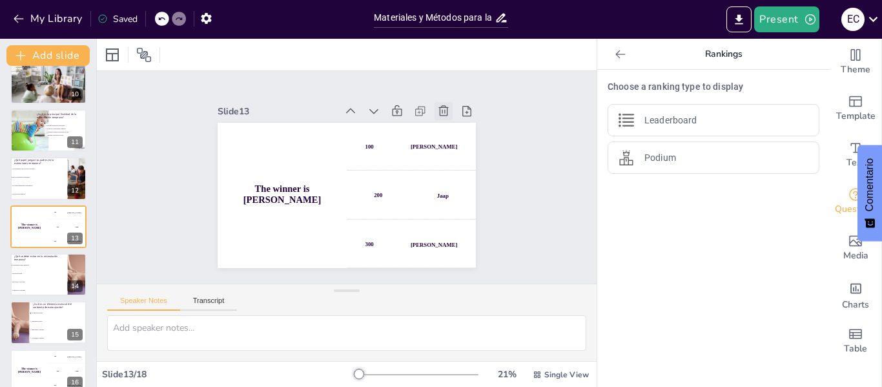
click at [456, 185] on icon at bounding box center [463, 192] width 14 height 14
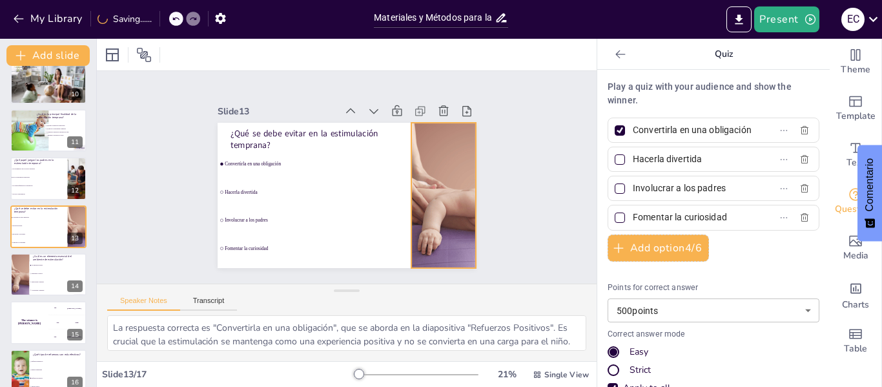
click at [428, 168] on div at bounding box center [389, 266] width 289 height 320
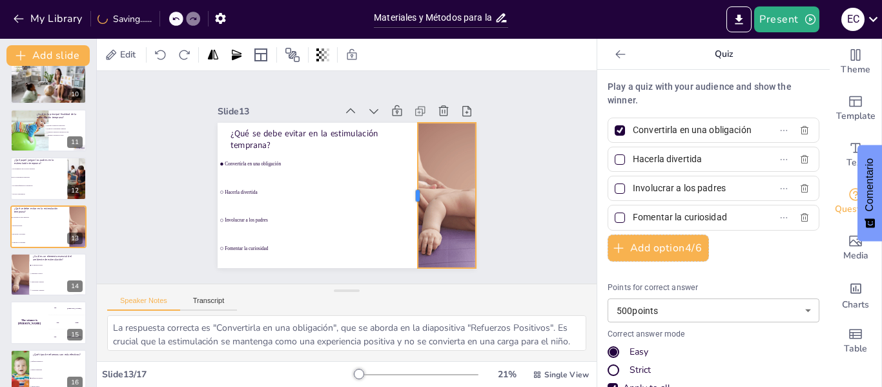
drag, startPoint x: 398, startPoint y: 187, endPoint x: 405, endPoint y: 195, distance: 10.1
click at [405, 195] on div at bounding box center [394, 225] width 81 height 131
click at [617, 132] on div at bounding box center [620, 130] width 6 height 6
click at [633, 132] on input "Convertirla en una obligación" at bounding box center [693, 130] width 120 height 19
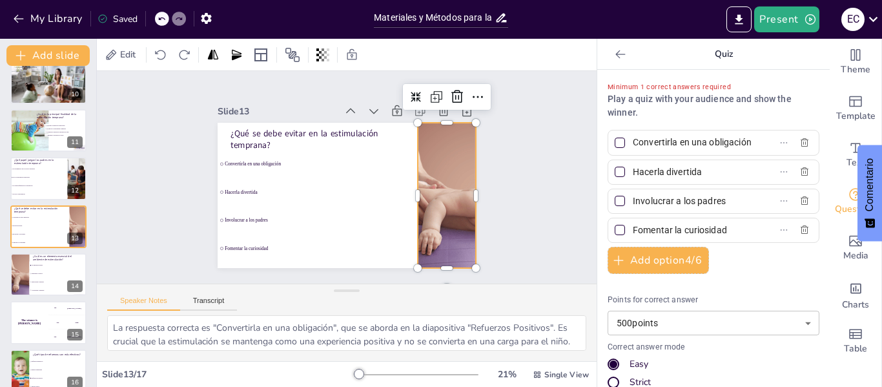
scroll to position [0, 12]
click at [32, 269] on li "Un ambiente seguro" at bounding box center [58, 265] width 58 height 8
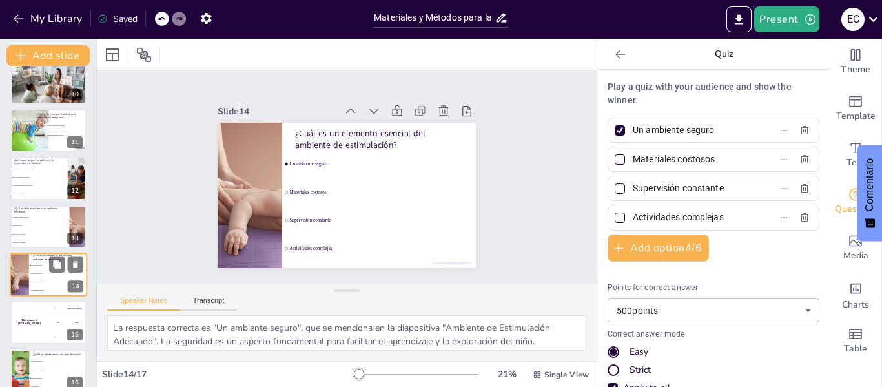
scroll to position [0, 0]
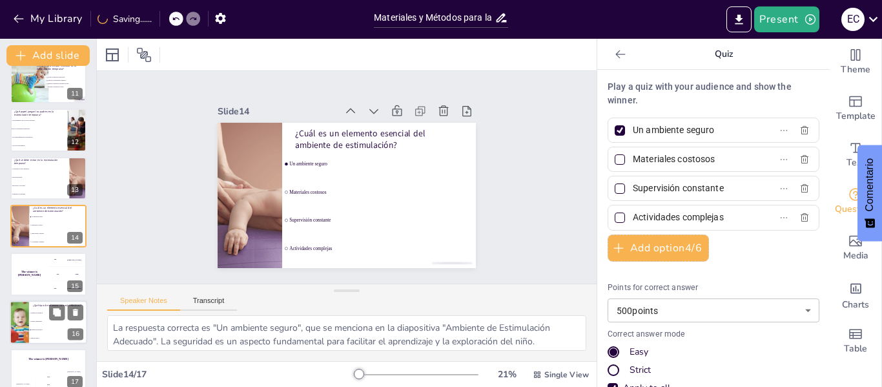
click at [39, 323] on li "Regalos materiales" at bounding box center [58, 321] width 58 height 8
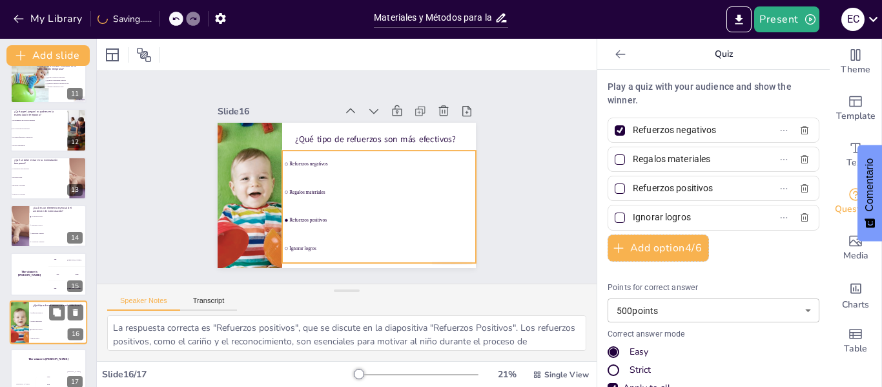
scroll to position [511, 0]
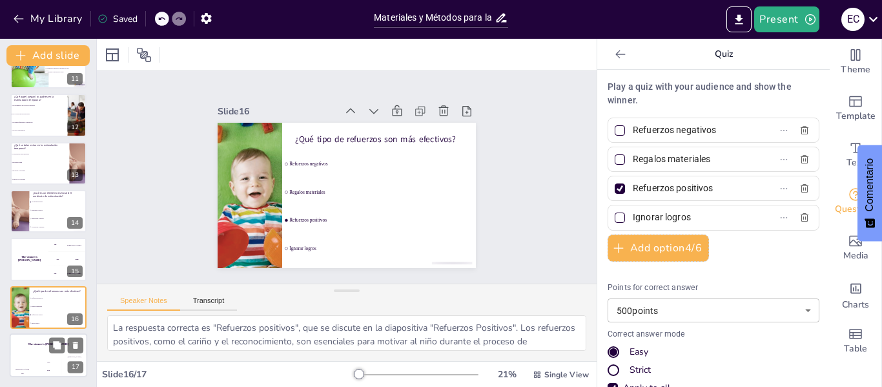
click at [43, 353] on div "The winner is [PERSON_NAME]" at bounding box center [49, 344] width 78 height 22
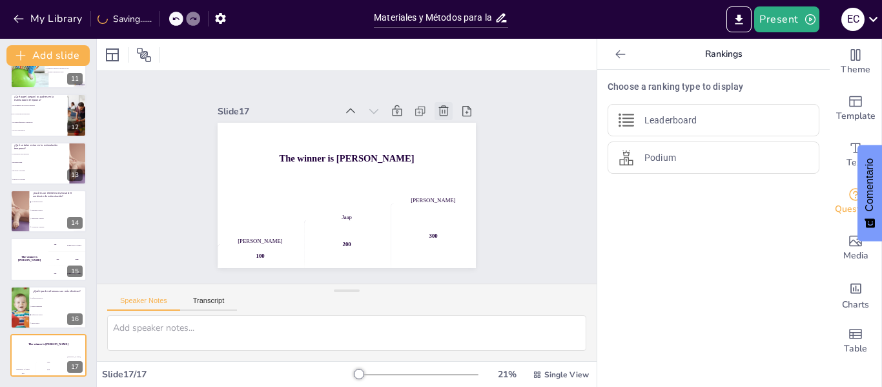
click at [451, 196] on icon at bounding box center [460, 205] width 18 height 18
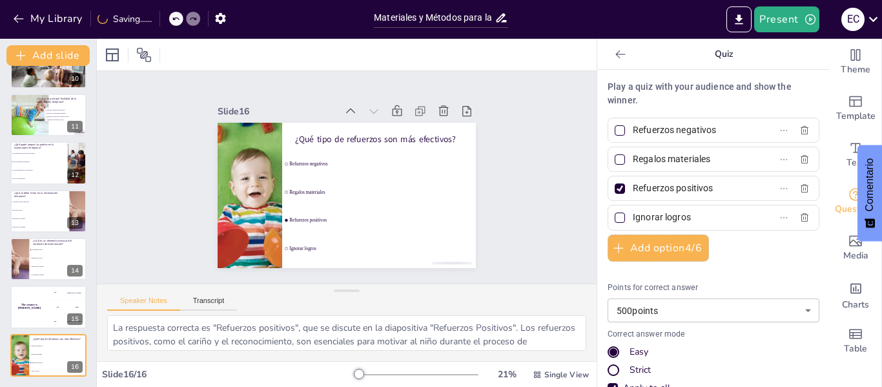
scroll to position [463, 0]
click at [793, 20] on button "Present" at bounding box center [786, 19] width 65 height 26
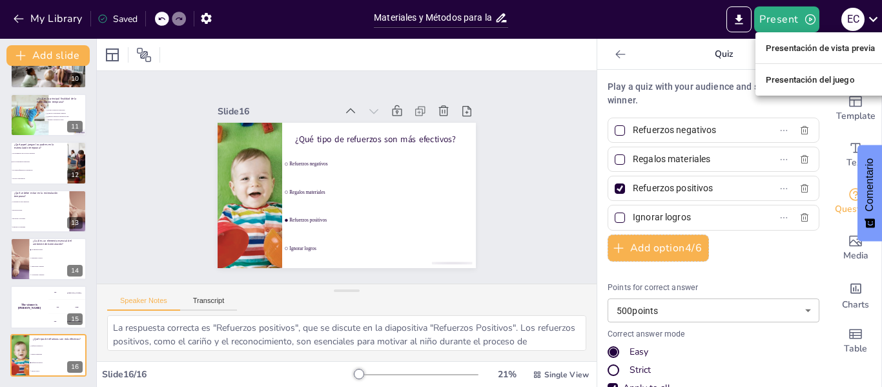
click at [789, 44] on font "Presentación de vista previa" at bounding box center [821, 48] width 110 height 10
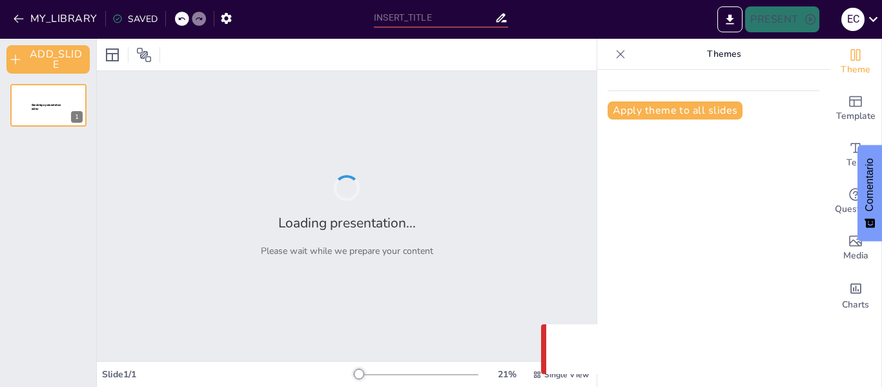
type input "Materiales y Métodos para la Estimulación Temprana: Estrategias Efectivas"
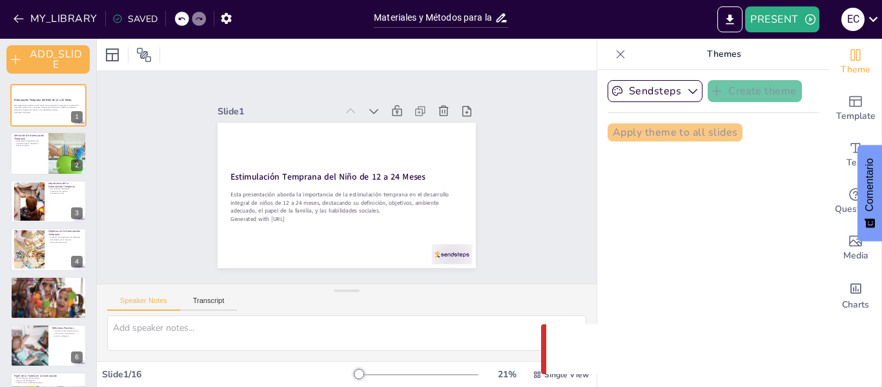
checkbox input "true"
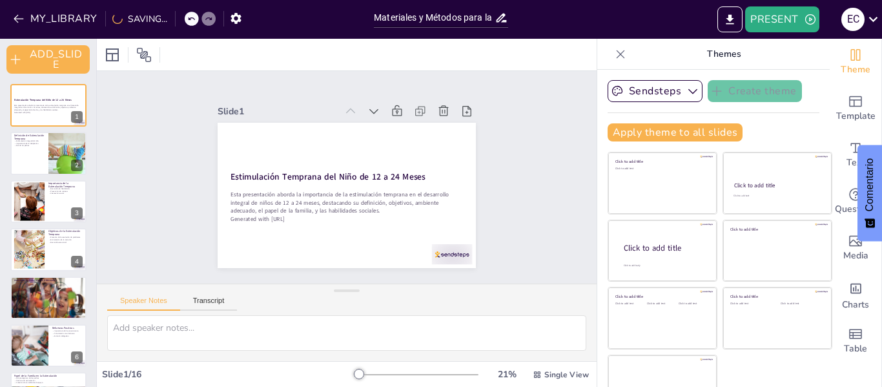
checkbox input "true"
click at [730, 19] on icon "EXPORT_TO_POWERPOINT" at bounding box center [731, 19] width 8 height 10
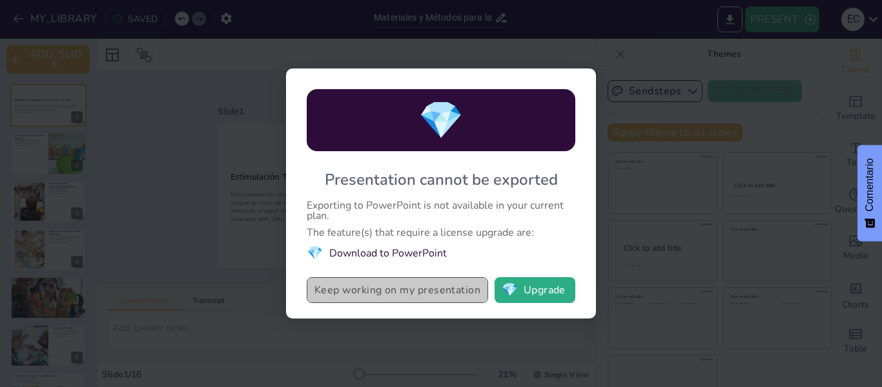
click at [405, 294] on button "Keep working on my presentation" at bounding box center [397, 290] width 181 height 26
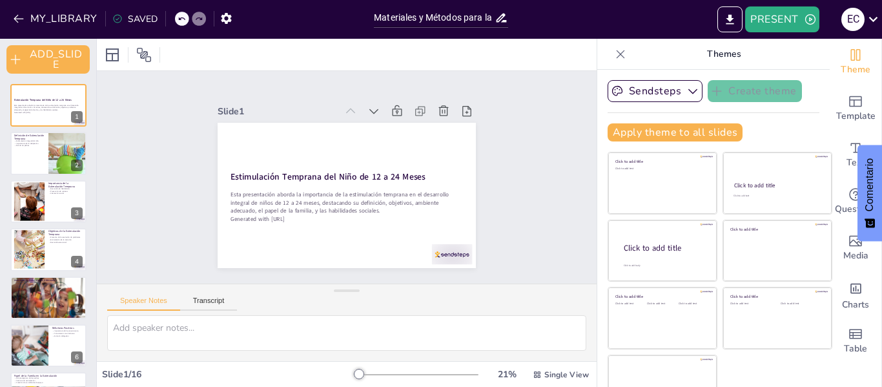
checkbox input "true"
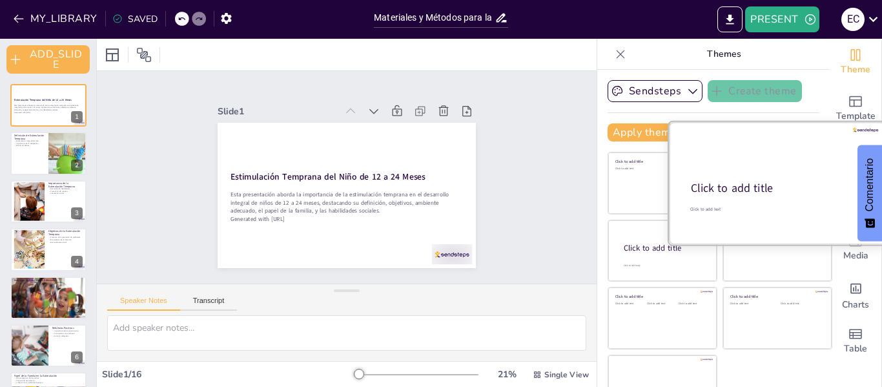
checkbox input "true"
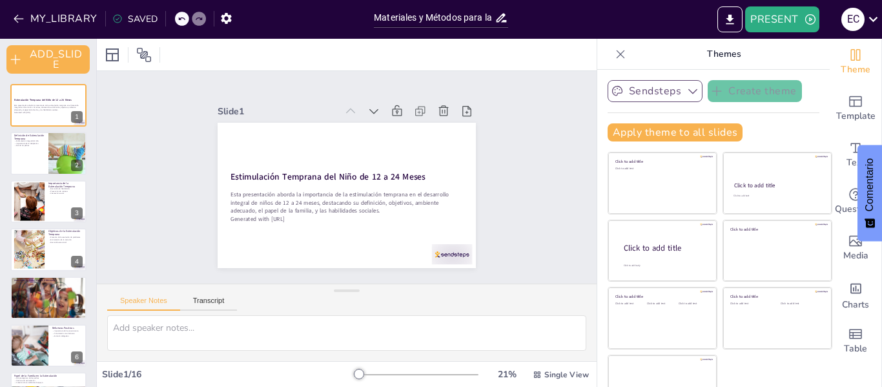
click at [687, 91] on icon "button" at bounding box center [693, 91] width 13 height 13
checkbox input "true"
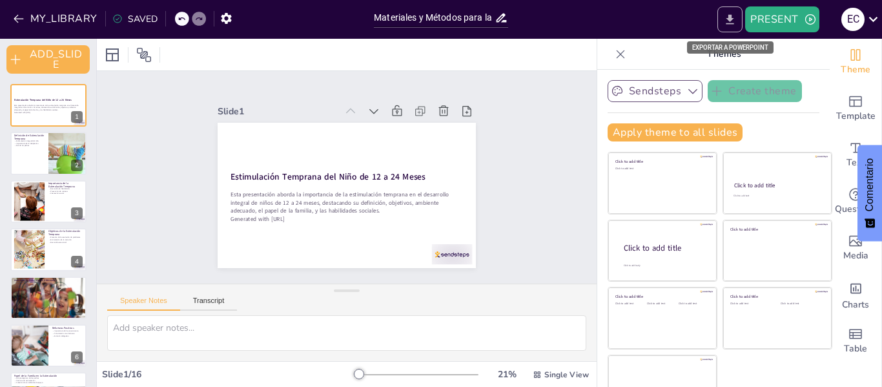
click at [731, 19] on icon "EXPORT_TO_POWERPOINT" at bounding box center [731, 19] width 8 height 10
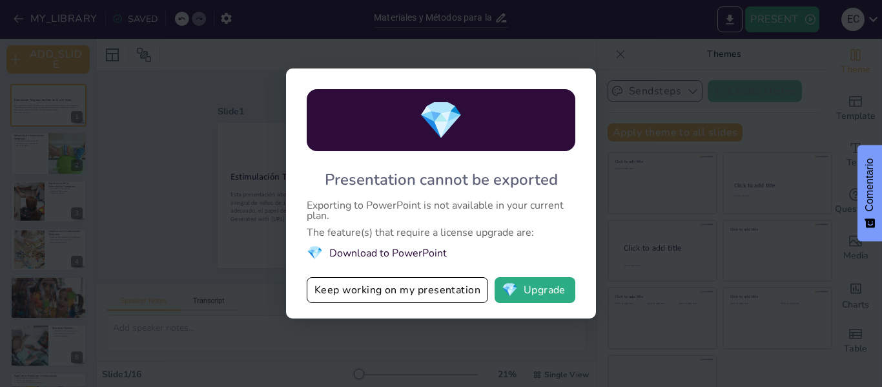
checkbox input "true"
click at [524, 291] on button "💎 Upgrade" at bounding box center [535, 290] width 81 height 26
checkbox input "true"
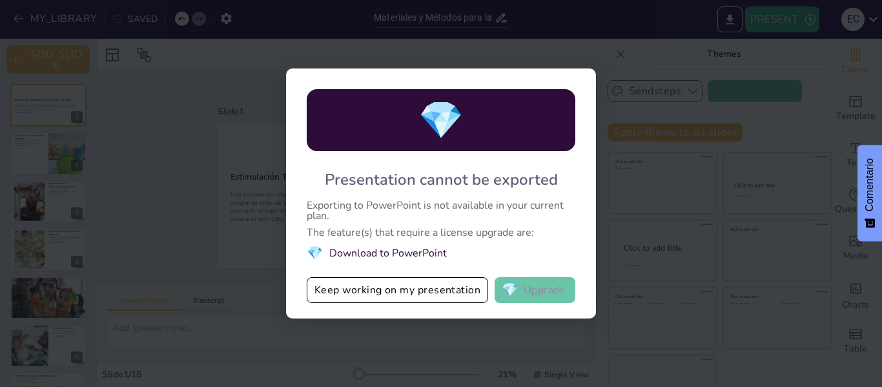
checkbox input "true"
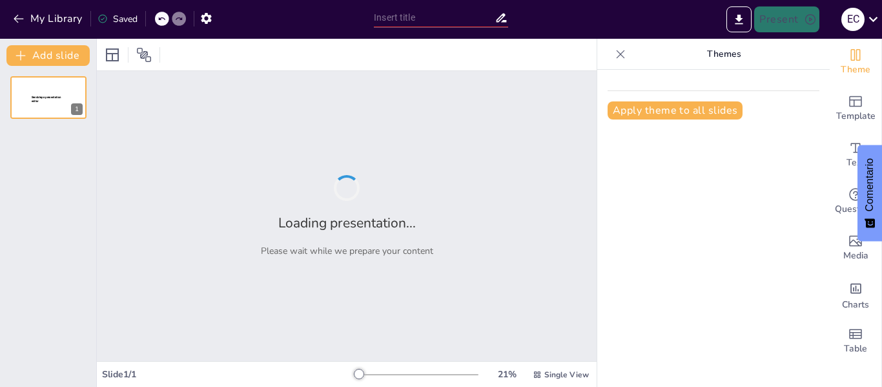
type input "Materiales y Métodos para la Estimulación Temprana: Estrategias Efectivas"
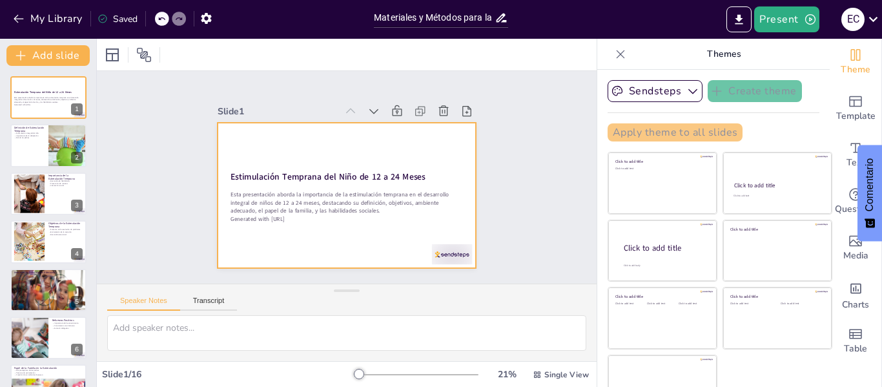
checkbox input "true"
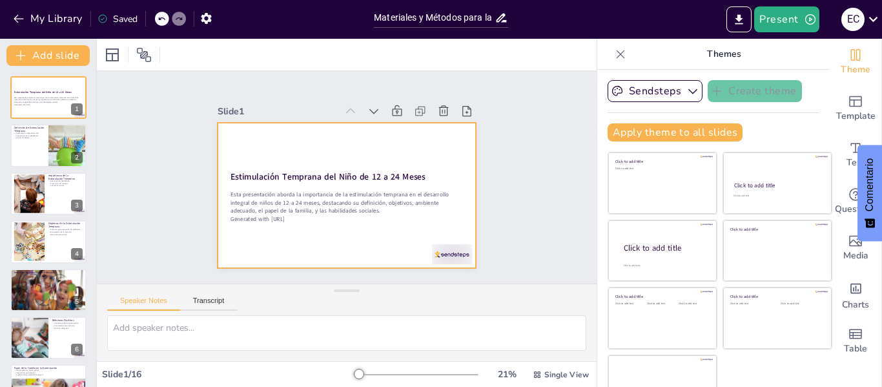
checkbox input "true"
